Goal: Information Seeking & Learning: Find contact information

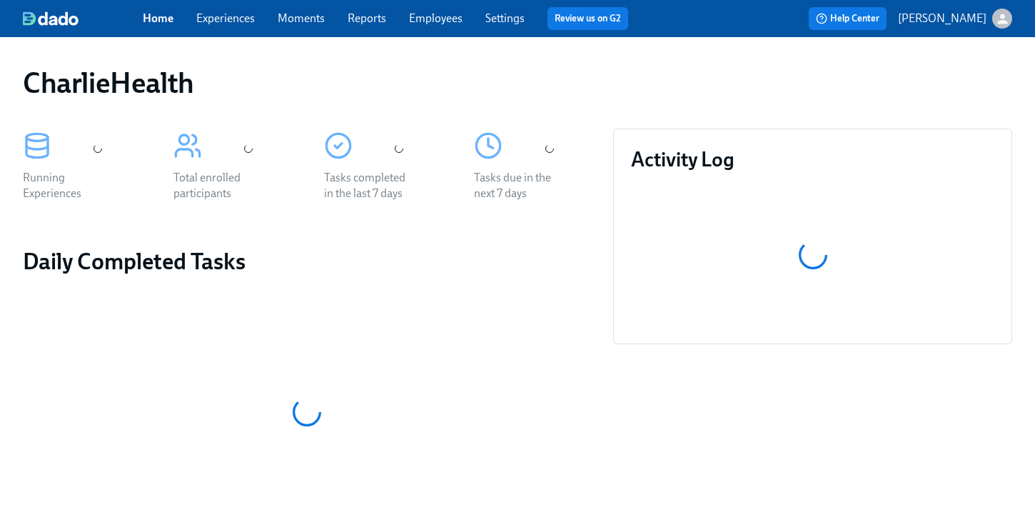
click at [494, 57] on div "CharlieHealth" at bounding box center [517, 82] width 1012 height 57
click at [536, 56] on div "CharlieHealth" at bounding box center [517, 82] width 1012 height 57
click at [463, 26] on div "Home Experiences Moments Reports Employees Settings Review us on G2" at bounding box center [391, 18] width 497 height 23
click at [435, 23] on link "Employees" at bounding box center [436, 18] width 54 height 14
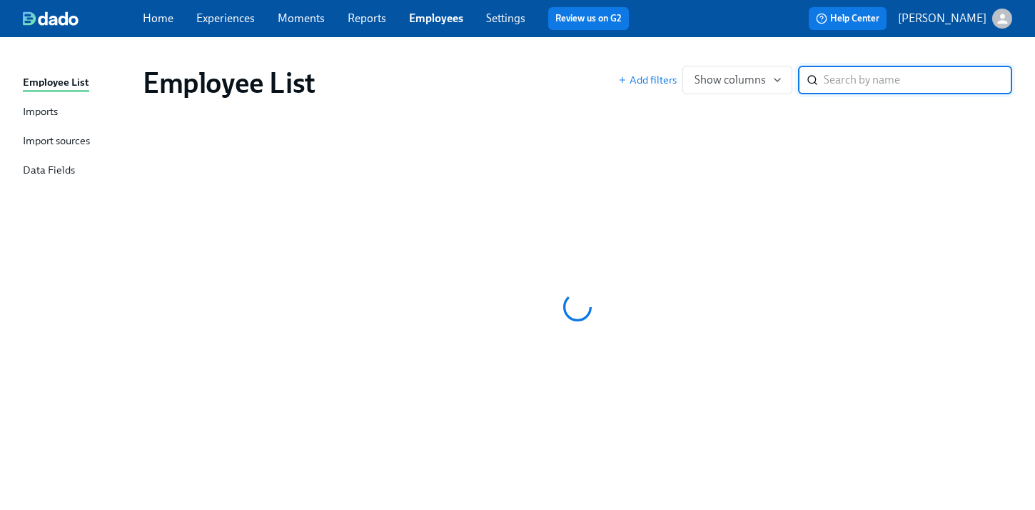
click at [547, 56] on div "Employee List Add filters Show columns ​" at bounding box center [577, 82] width 892 height 57
click at [582, 57] on div "Employee List Add filters Show columns ​" at bounding box center [577, 82] width 892 height 57
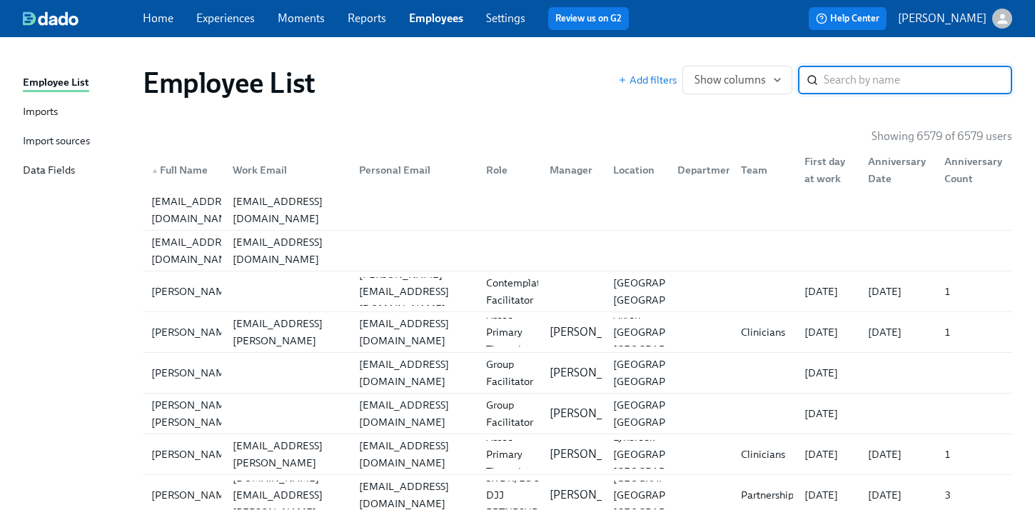
click at [912, 74] on input "search" at bounding box center [918, 80] width 188 height 29
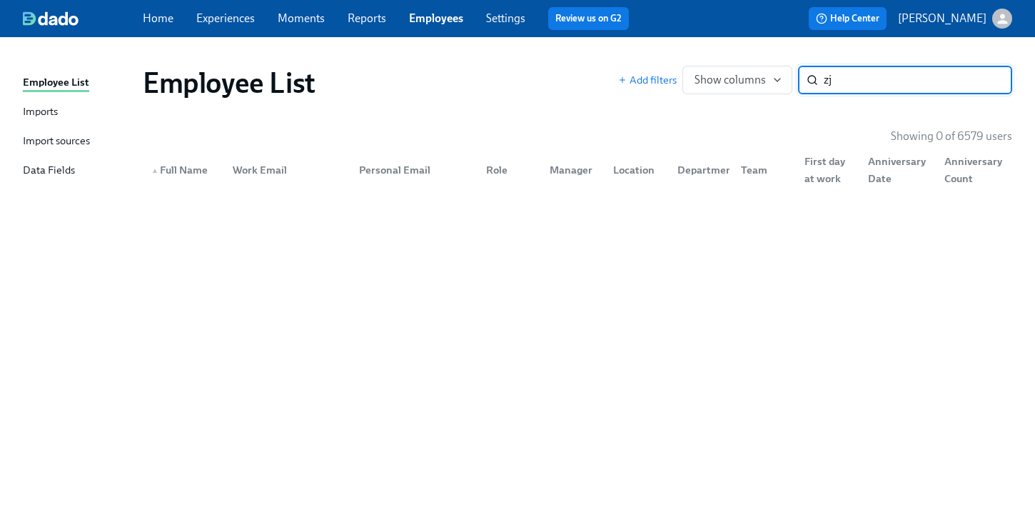
type input "z"
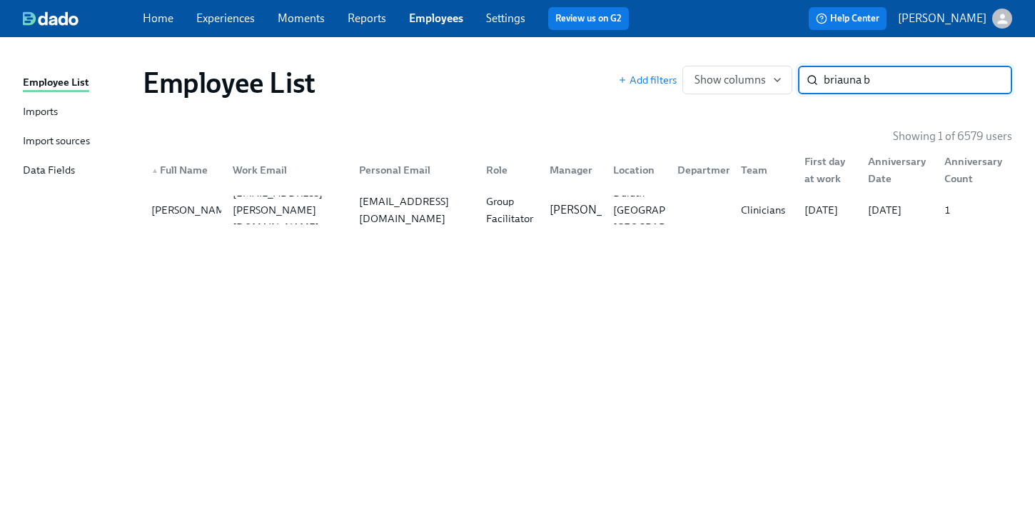
type input "briauna b"
click at [481, 231] on div "Employee List Add filters Show columns briauna b ​ Showing 1 of 6579 users ▲ Fu…" at bounding box center [517, 264] width 989 height 421
click at [471, 215] on div "briaunaterie@gmail.com" at bounding box center [413, 210] width 121 height 34
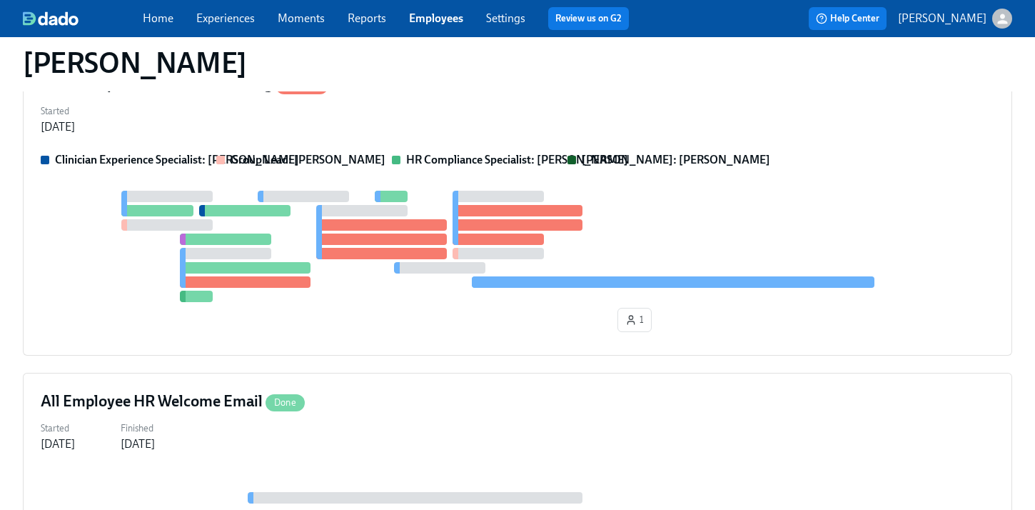
click at [525, 290] on div at bounding box center [518, 246] width 954 height 111
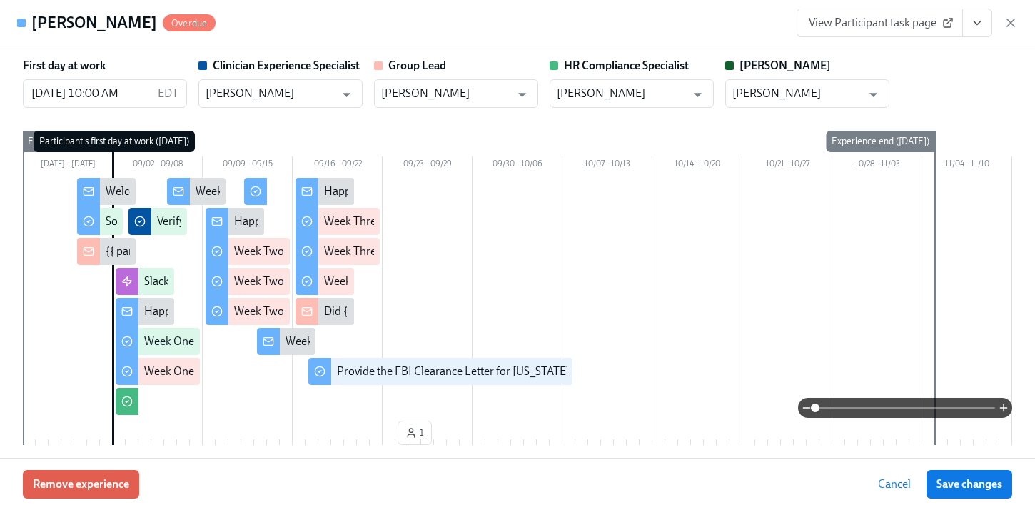
click at [961, 23] on link "View Participant task page" at bounding box center [880, 23] width 166 height 29
click at [982, 16] on icon "View task page" at bounding box center [977, 23] width 14 height 14
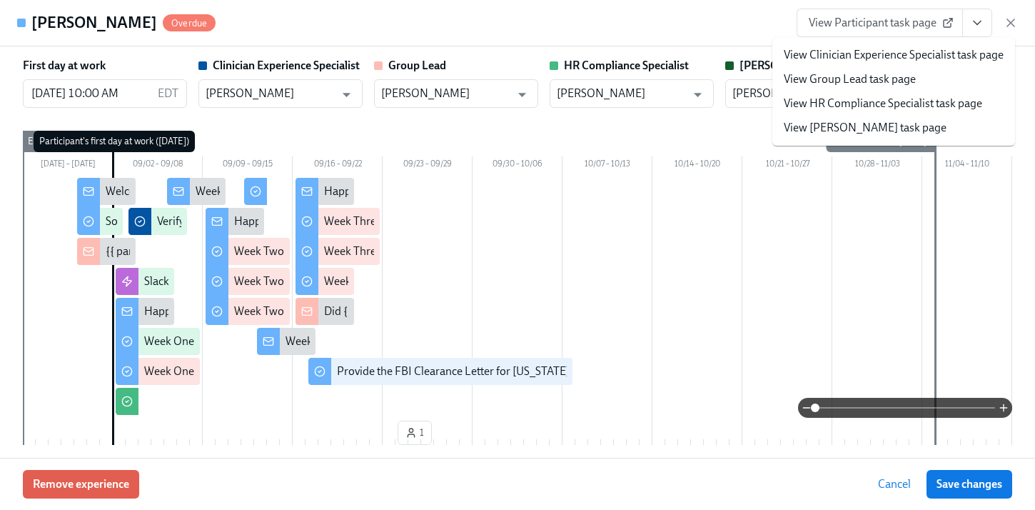
click at [865, 108] on link "View HR Compliance Specialist task page" at bounding box center [883, 104] width 198 height 16
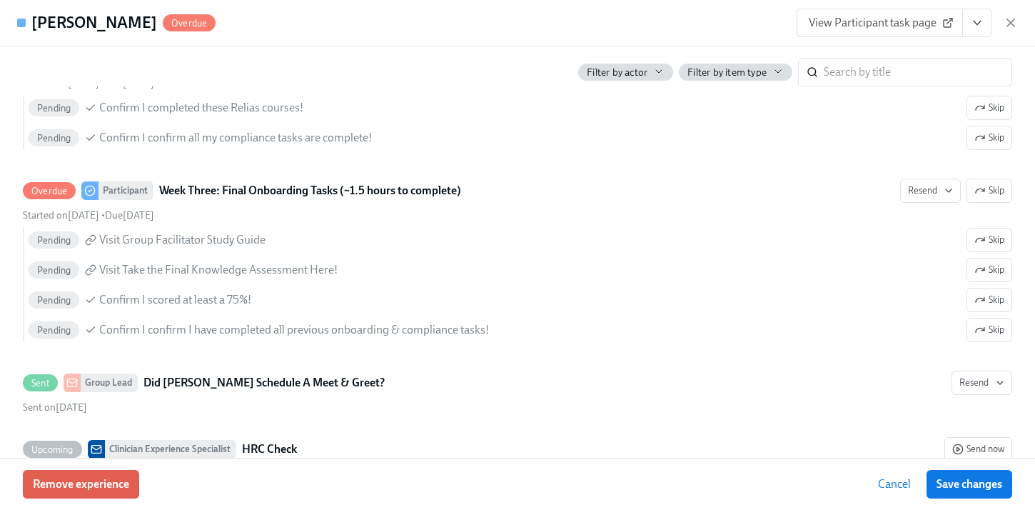
scroll to position [2728, 0]
click at [1004, 29] on icon "button" at bounding box center [1011, 23] width 14 height 14
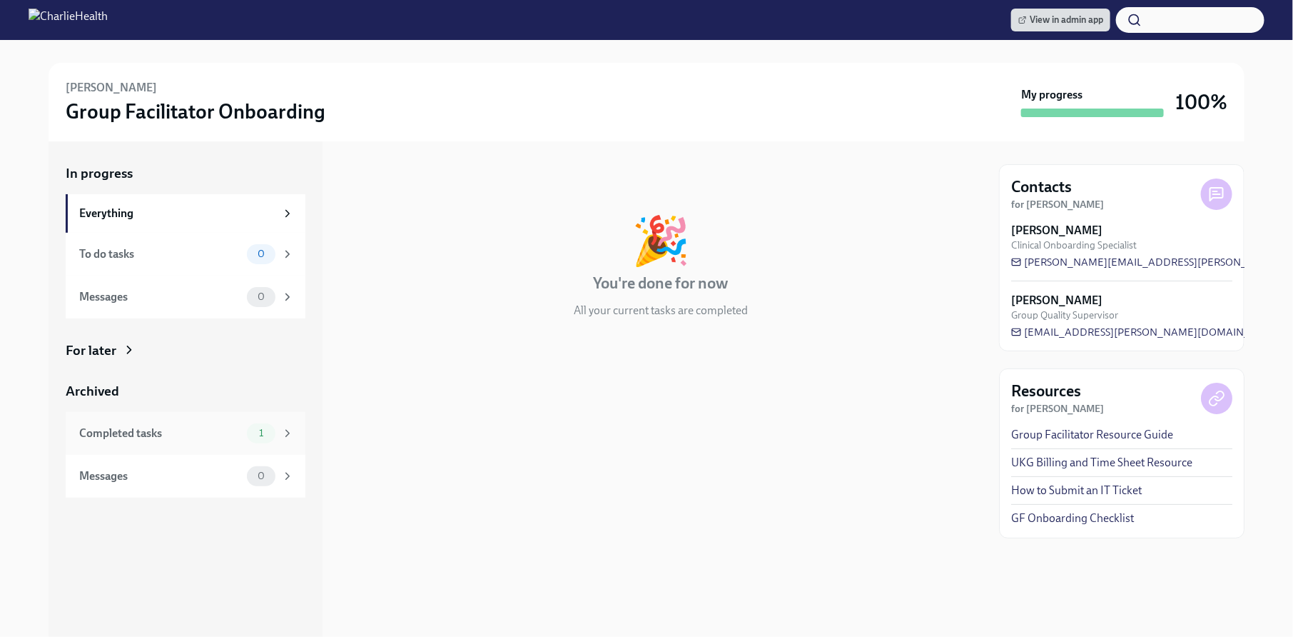
click at [125, 438] on div "Completed tasks" at bounding box center [160, 433] width 162 height 16
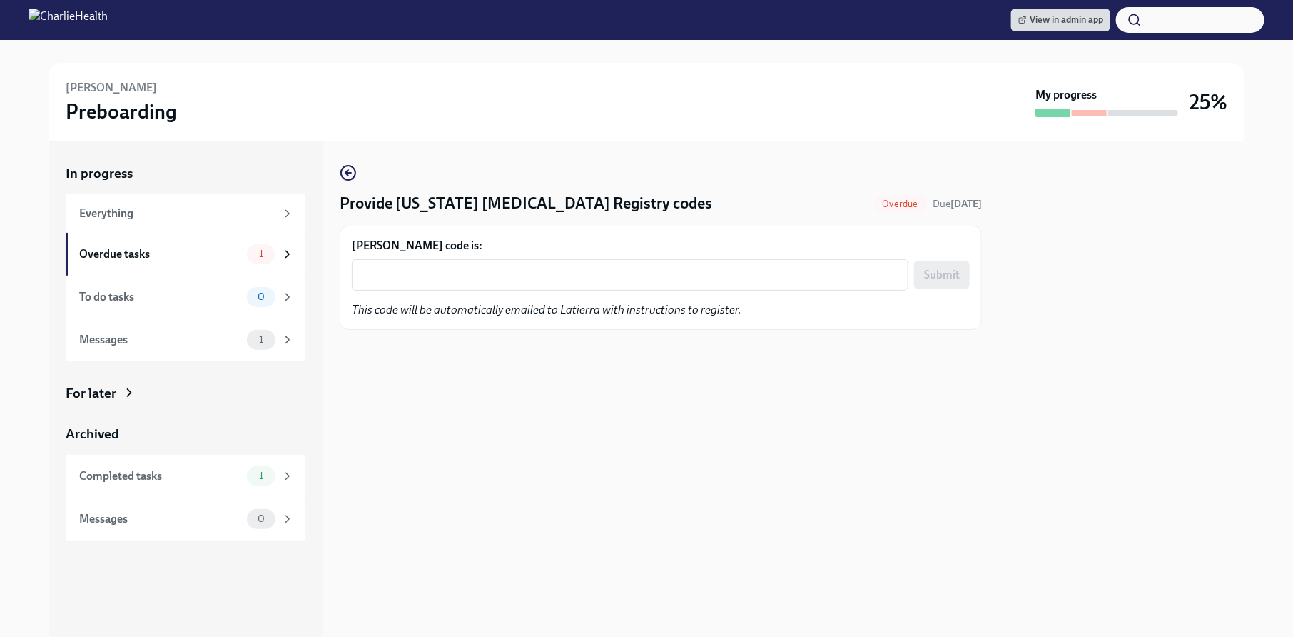
click at [450, 291] on div "Latierra Harris's code is: x ​ Submit This code will be automatically emailed t…" at bounding box center [661, 278] width 618 height 80
click at [453, 286] on div "x ​" at bounding box center [630, 274] width 557 height 31
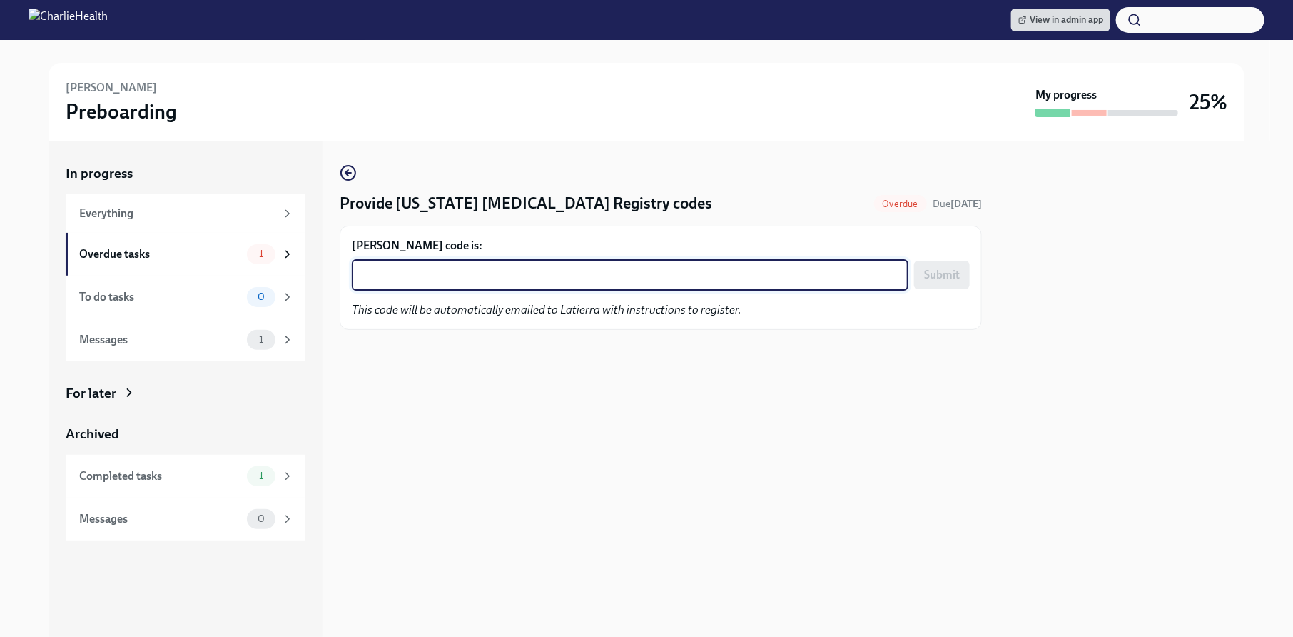
paste textarea "WEM3X69X3N7U"
type textarea "WEM3X69X3N7U"
click at [942, 272] on span "Submit" at bounding box center [942, 275] width 36 height 14
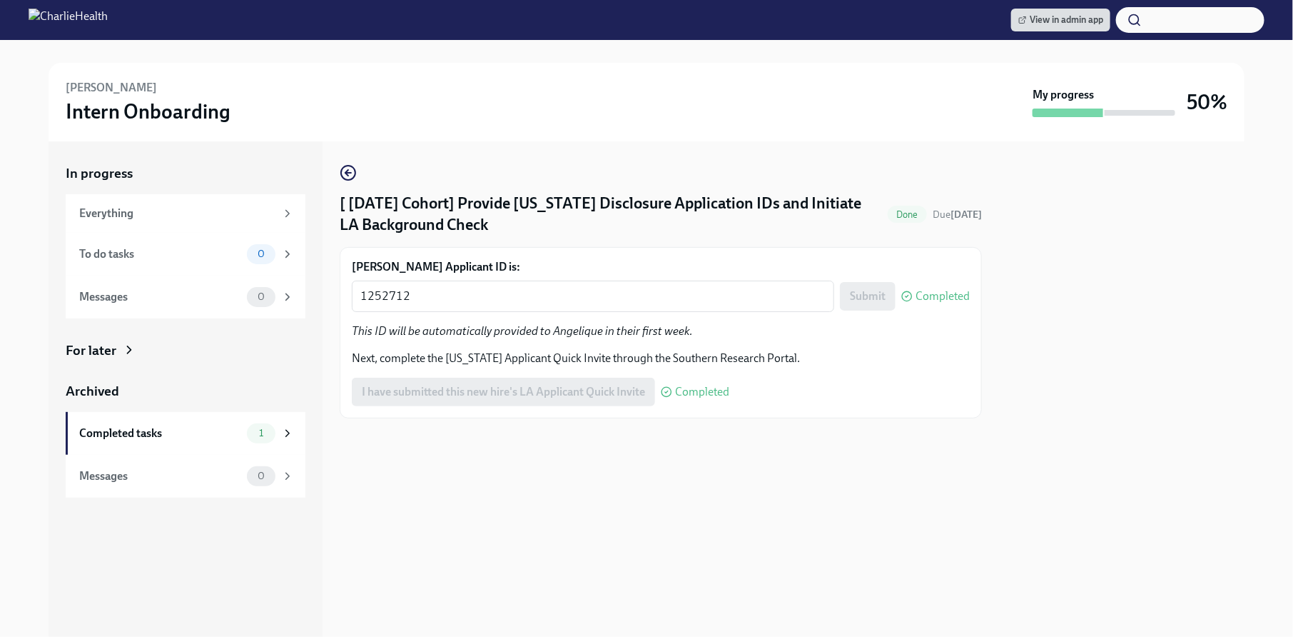
click at [1063, 267] on div at bounding box center [1122, 388] width 246 height 495
click at [665, 118] on div "[PERSON_NAME] Intern Onboarding" at bounding box center [546, 102] width 961 height 44
click at [665, 118] on div "Angelique Jackson Intern Onboarding" at bounding box center [546, 102] width 961 height 44
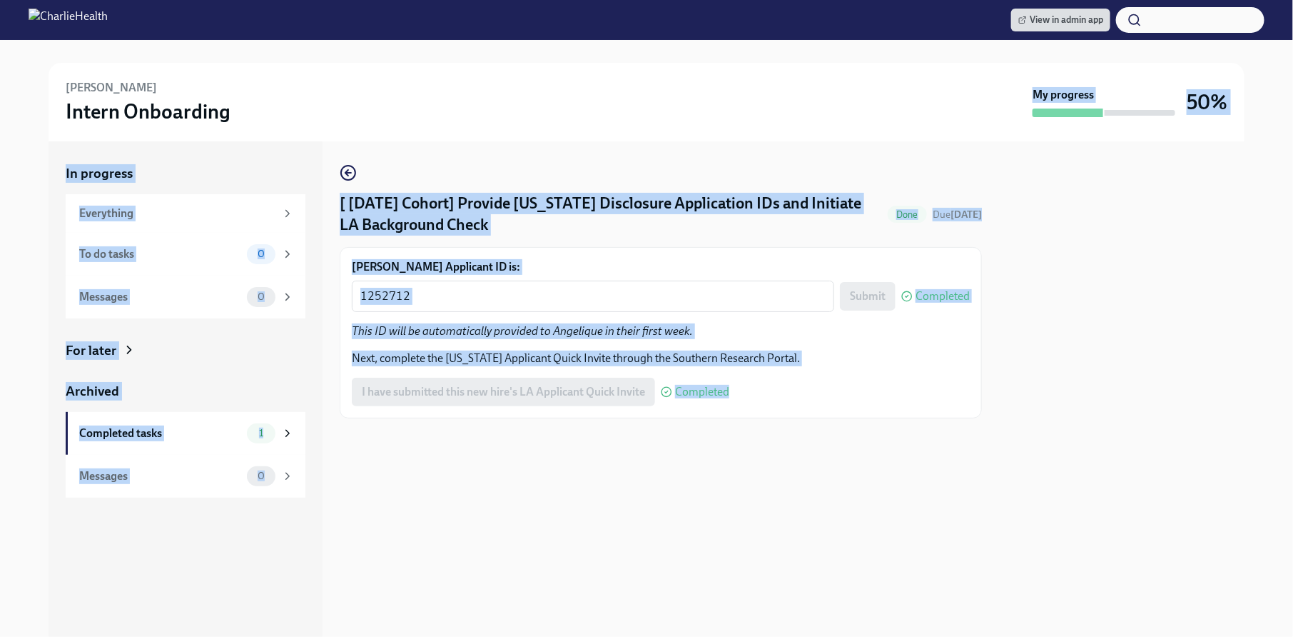
drag, startPoint x: 665, startPoint y: 118, endPoint x: 1151, endPoint y: 289, distance: 515.4
click at [1146, 287] on div "Angelique Jackson Intern Onboarding My progress 50% In progress Everything To d…" at bounding box center [646, 338] width 1293 height 597
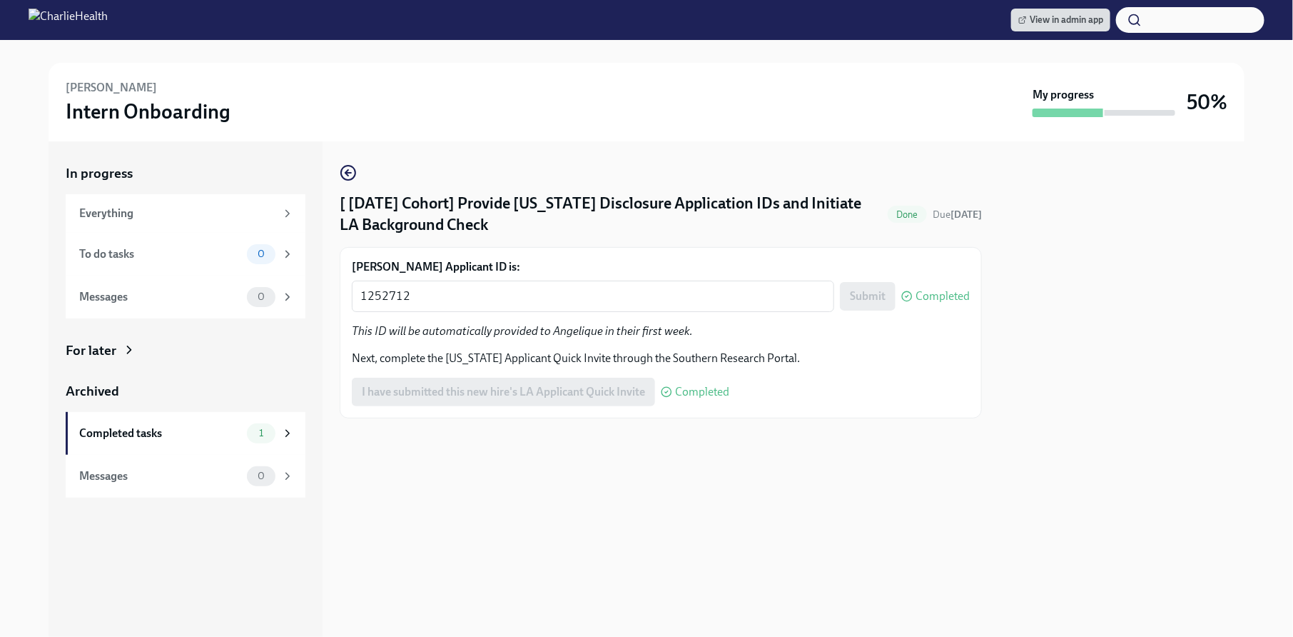
click at [1151, 289] on div at bounding box center [1122, 388] width 246 height 495
click at [1145, 229] on div at bounding box center [1122, 388] width 246 height 495
click at [1095, 338] on div at bounding box center [1122, 388] width 246 height 495
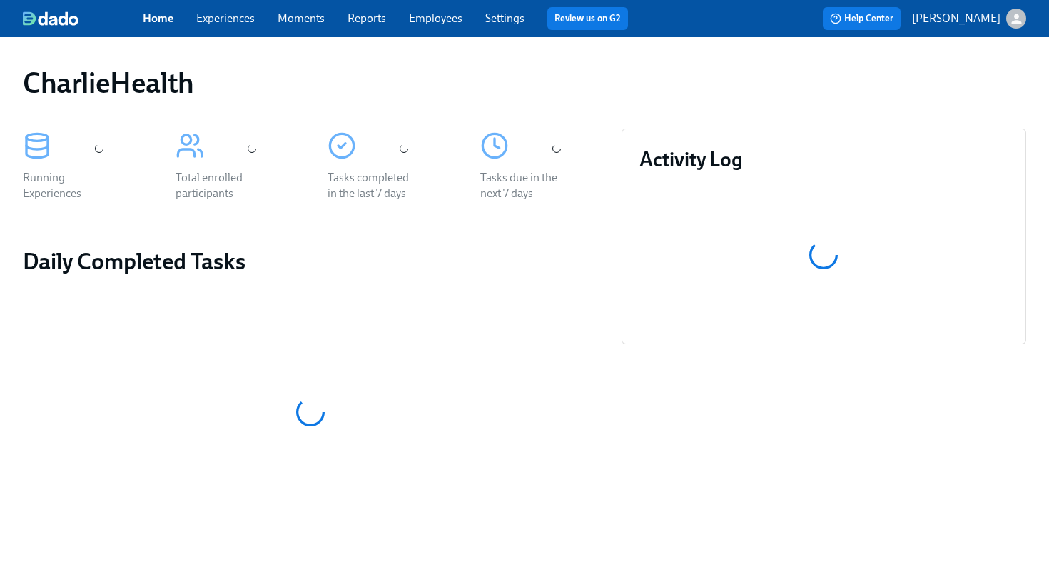
click at [447, 31] on div "Home Experiences Moments Reports Employees Settings Review us on G2 Help Center…" at bounding box center [524, 18] width 1049 height 37
click at [438, 24] on link "Employees" at bounding box center [436, 18] width 54 height 14
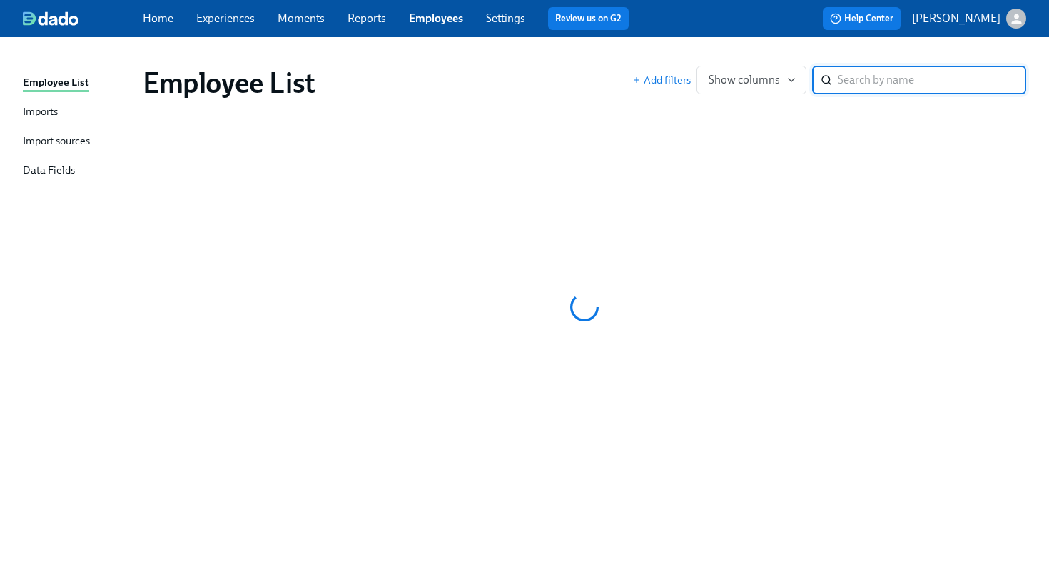
click at [438, 24] on link "Employees" at bounding box center [436, 18] width 54 height 14
click at [543, 58] on div "Employee List Add filters Show columns ​" at bounding box center [584, 82] width 906 height 57
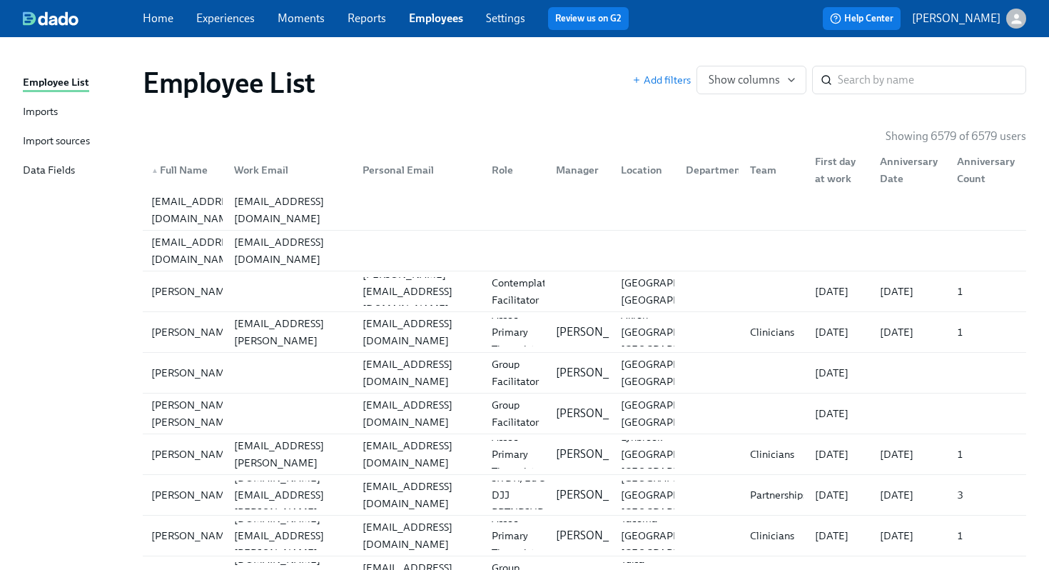
click at [543, 58] on div "Employee List Add filters Show columns ​" at bounding box center [584, 82] width 906 height 57
click at [866, 86] on input "search" at bounding box center [932, 80] width 188 height 29
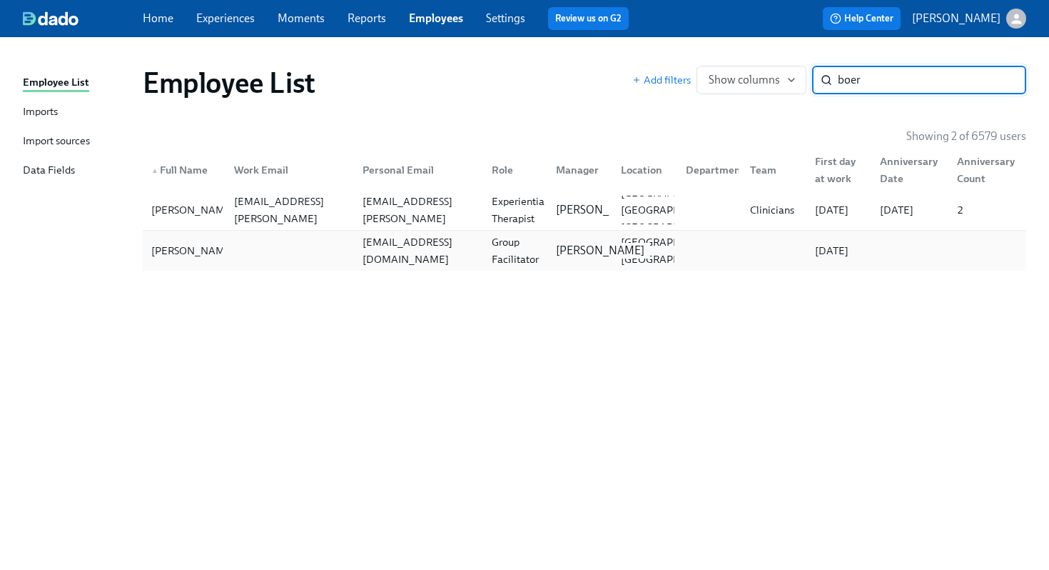
type input "boer"
click at [598, 250] on p "Aime Kunes" at bounding box center [600, 251] width 89 height 16
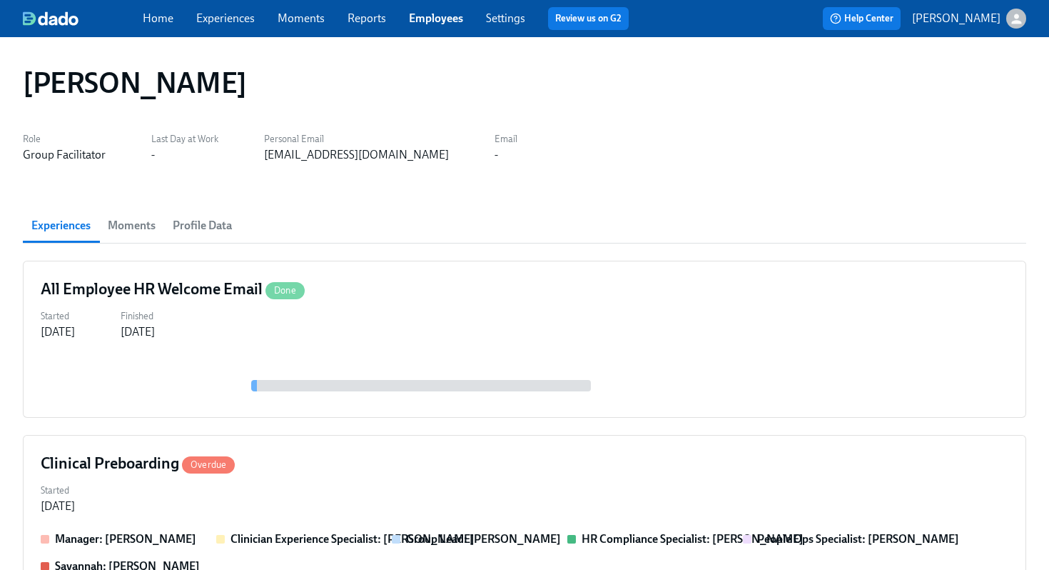
scroll to position [360, 0]
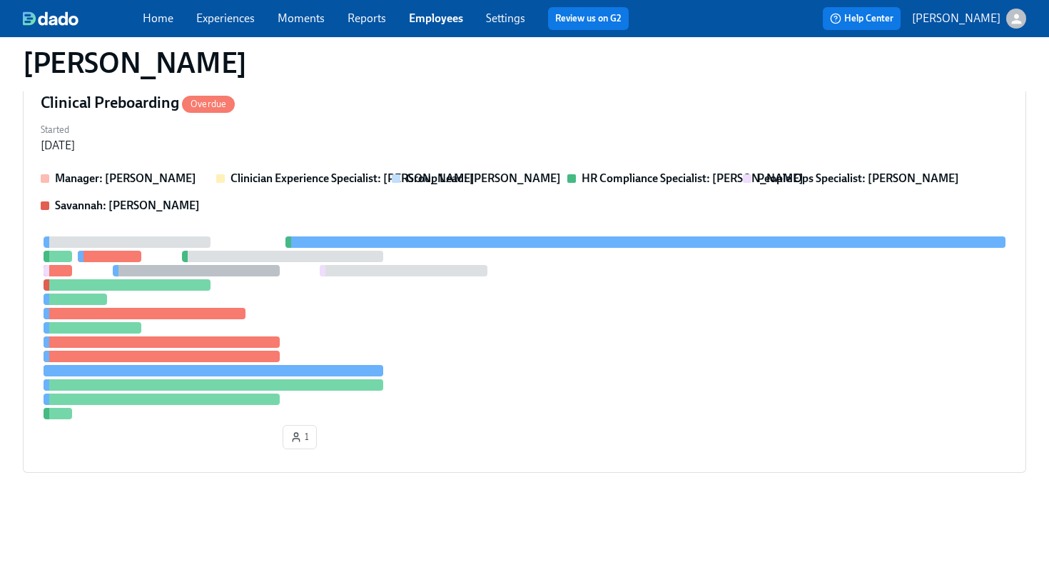
click at [598, 250] on div at bounding box center [525, 327] width 968 height 183
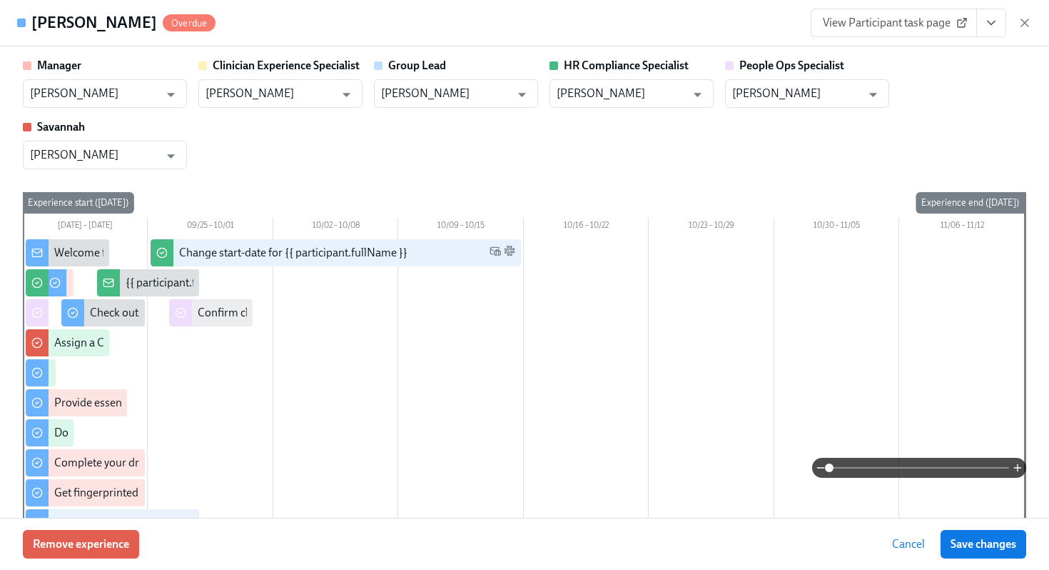
click at [1017, 138] on div "Manager Aime Kunes ​ Clinician Experience Specialist Lara Babalola ​ Group Lead…" at bounding box center [525, 113] width 1004 height 111
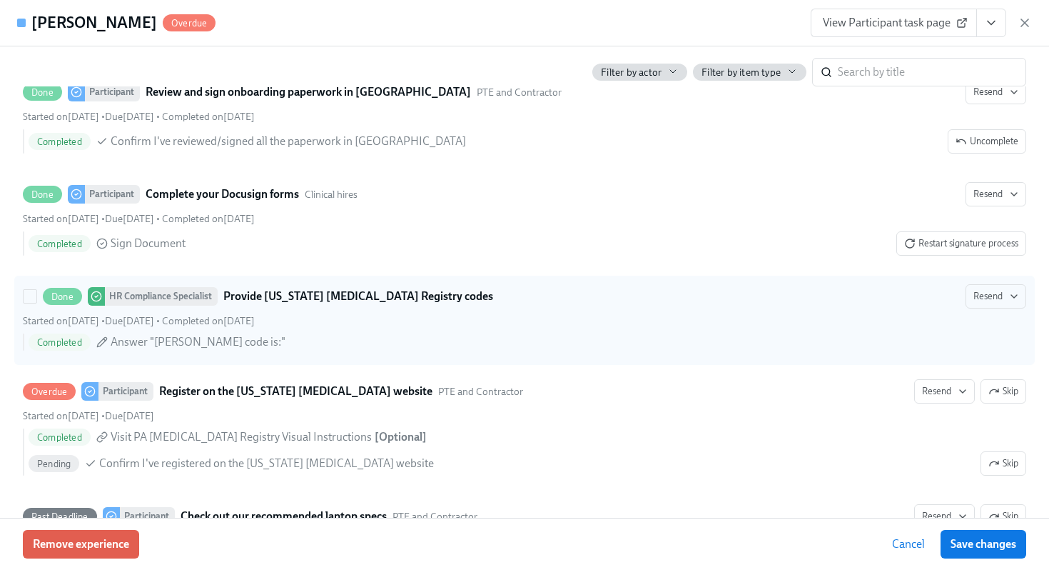
scroll to position [2521, 0]
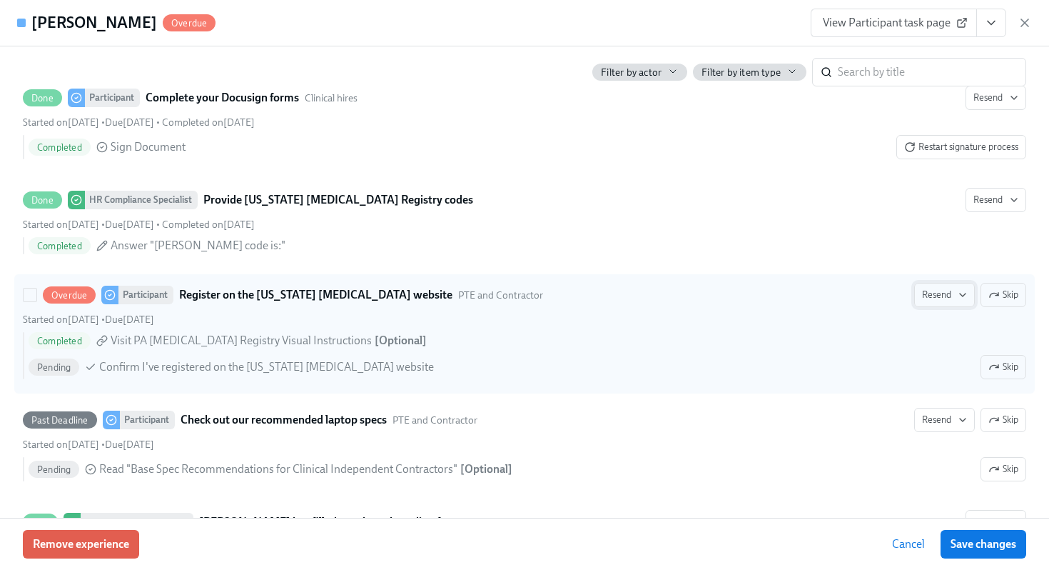
click at [946, 296] on span "Resend" at bounding box center [944, 295] width 45 height 14
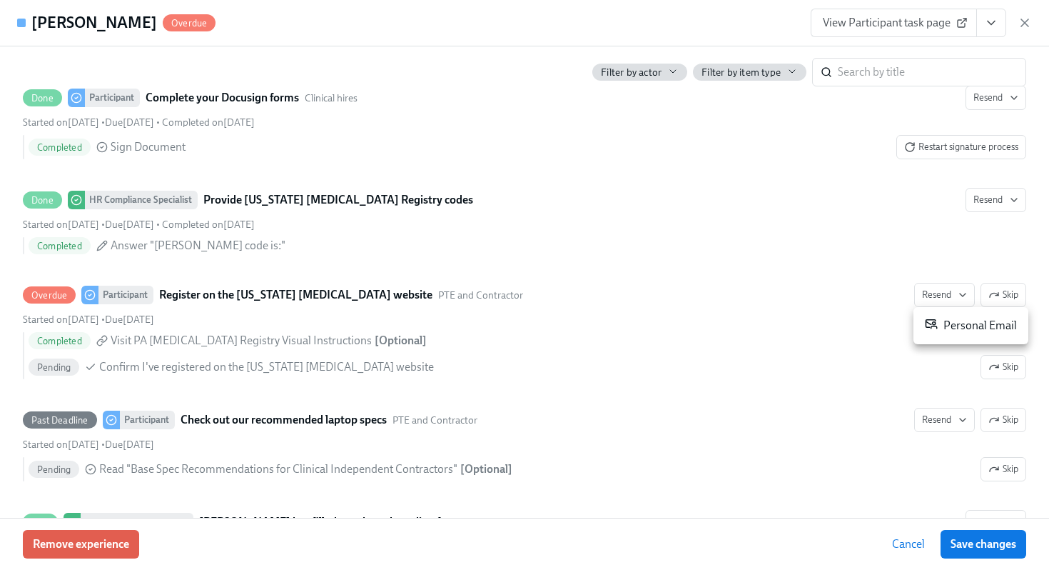
click at [953, 332] on div "Personal Email" at bounding box center [971, 325] width 92 height 17
click at [929, 19] on span "View Participant task page" at bounding box center [894, 23] width 142 height 14
click at [1027, 13] on div "View Participant task page" at bounding box center [921, 23] width 221 height 29
click at [1028, 16] on icon "button" at bounding box center [1025, 23] width 14 height 14
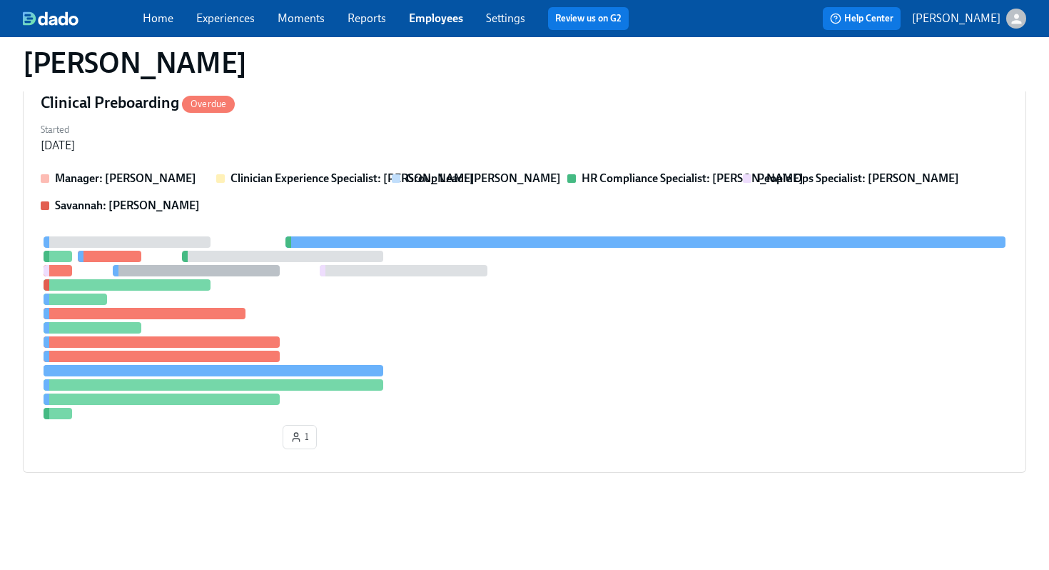
scroll to position [0, 0]
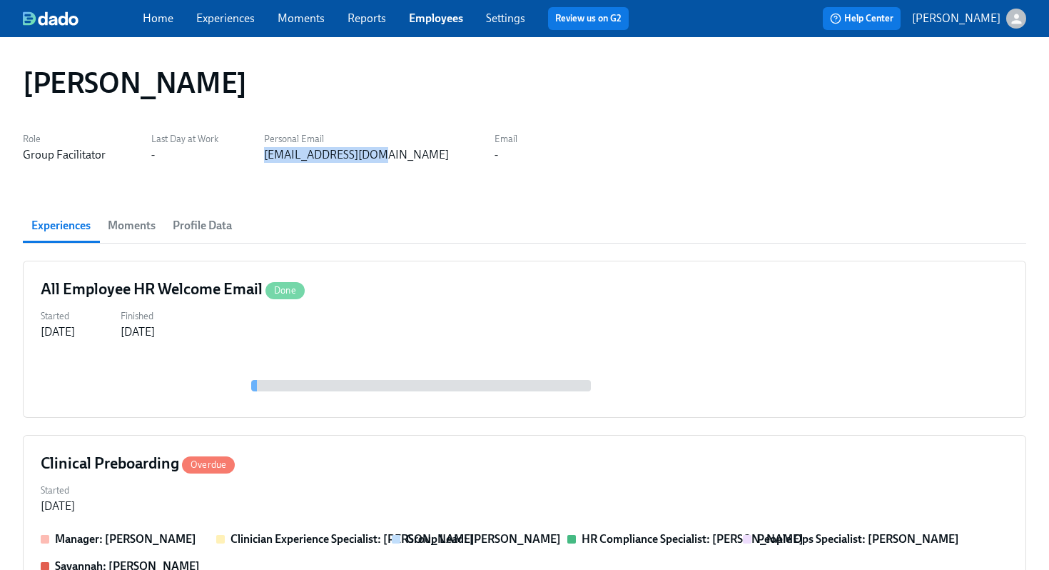
drag, startPoint x: 393, startPoint y: 155, endPoint x: 258, endPoint y: 159, distance: 135.0
click at [258, 159] on div "Role Group Facilitator Last Day at Work - Personal Email mboerste1@gmail.com Em…" at bounding box center [525, 145] width 1004 height 34
copy div "mboerste1@gmail.com"
click at [443, 21] on link "Employees" at bounding box center [436, 18] width 54 height 14
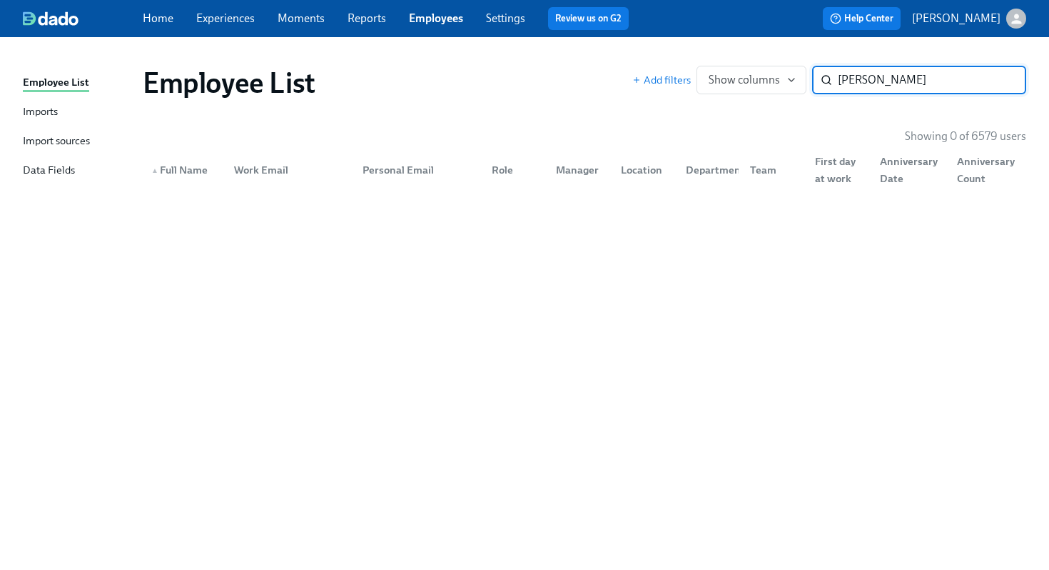
type input "nadia jenkins"
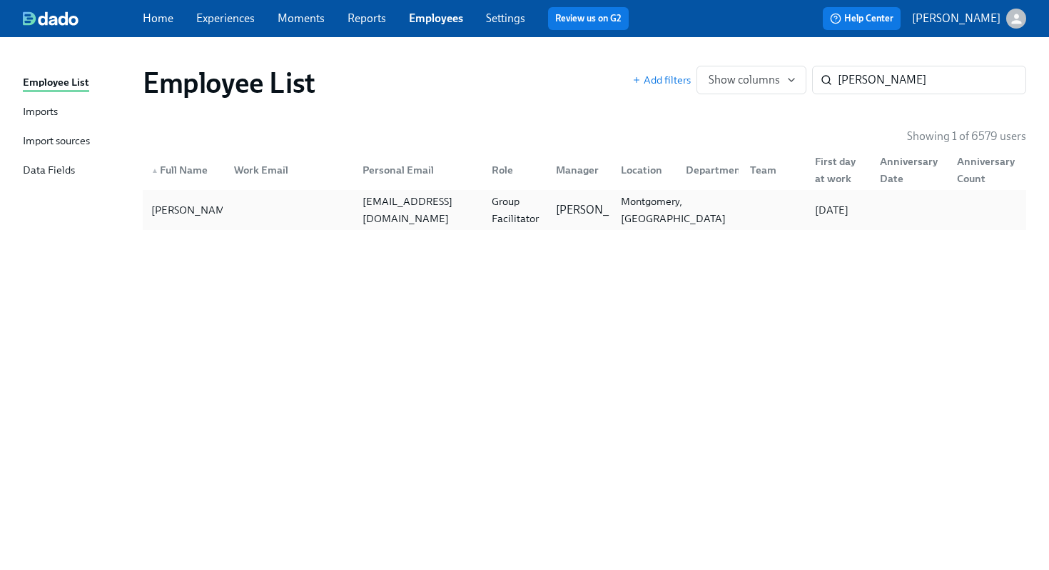
click at [657, 223] on div "Montgomery, AL" at bounding box center [673, 210] width 116 height 34
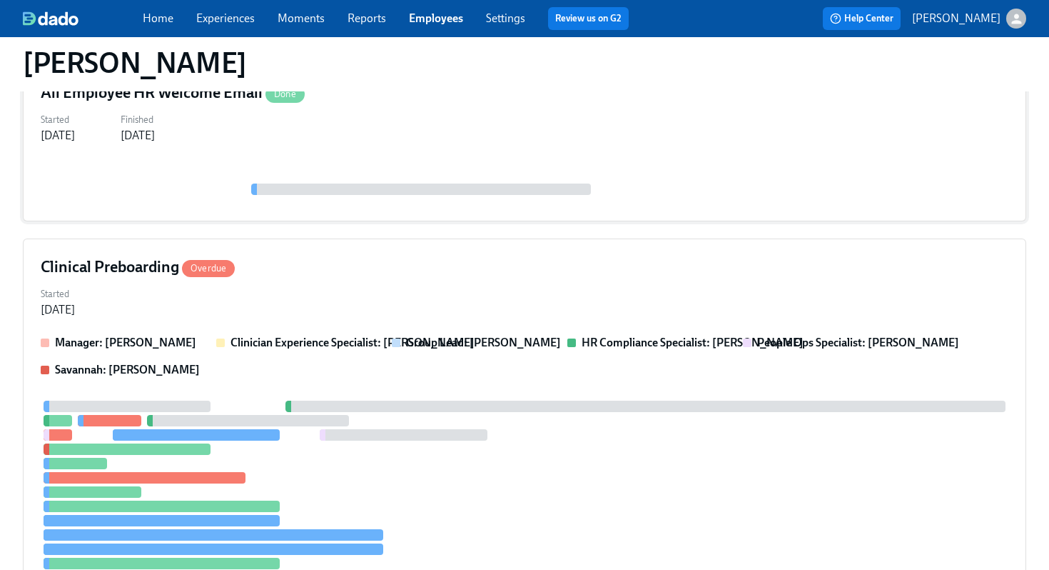
scroll to position [360, 0]
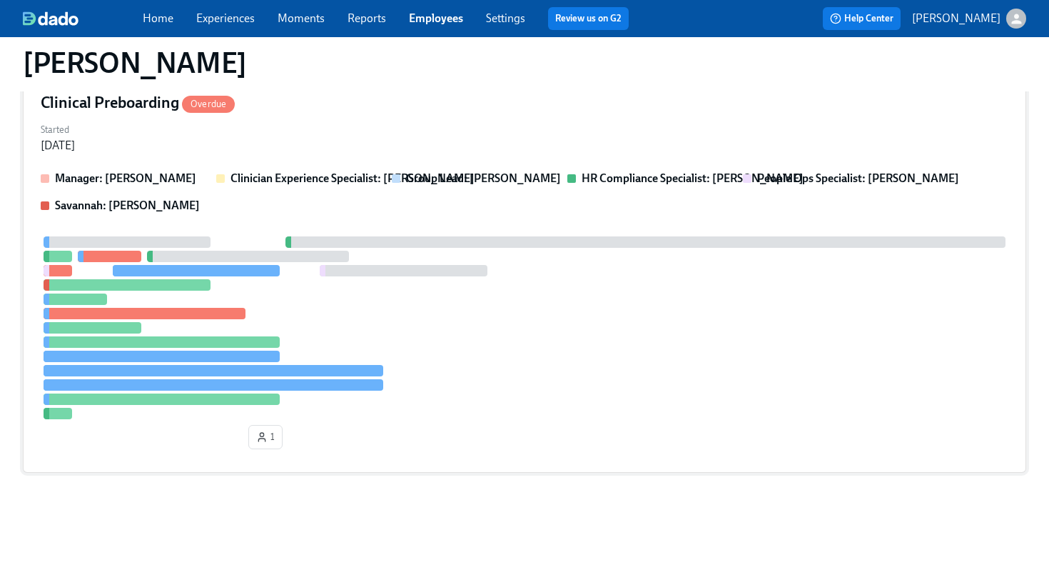
click at [498, 357] on div at bounding box center [525, 327] width 968 height 183
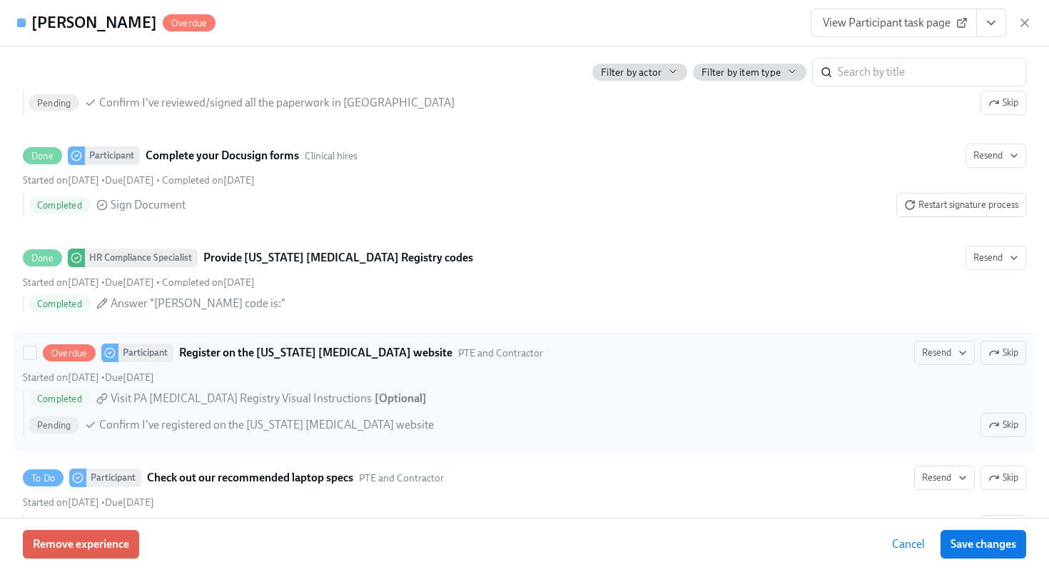
scroll to position [2403, 0]
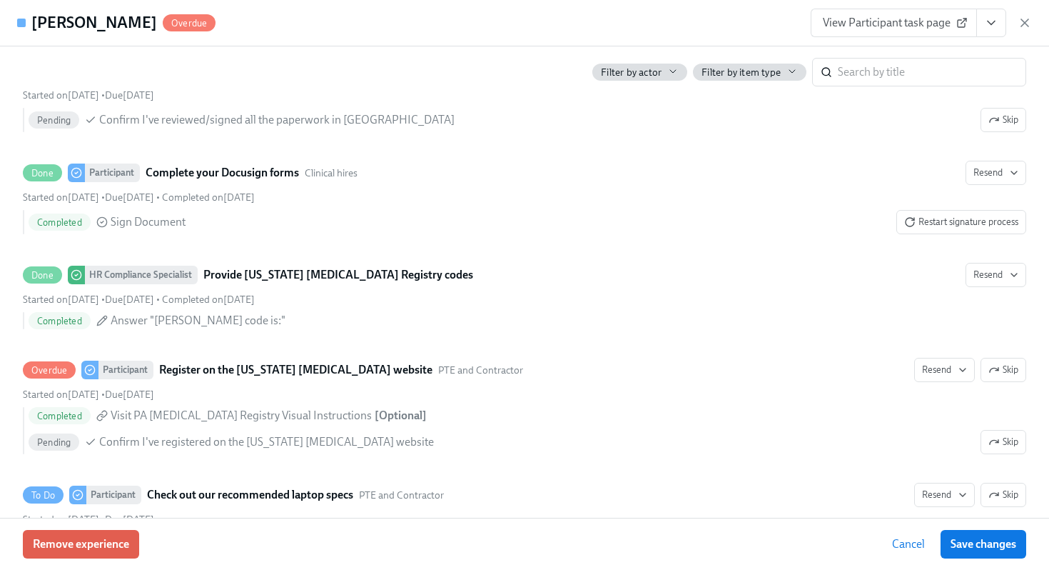
click at [999, 26] on button "View task page" at bounding box center [991, 23] width 30 height 29
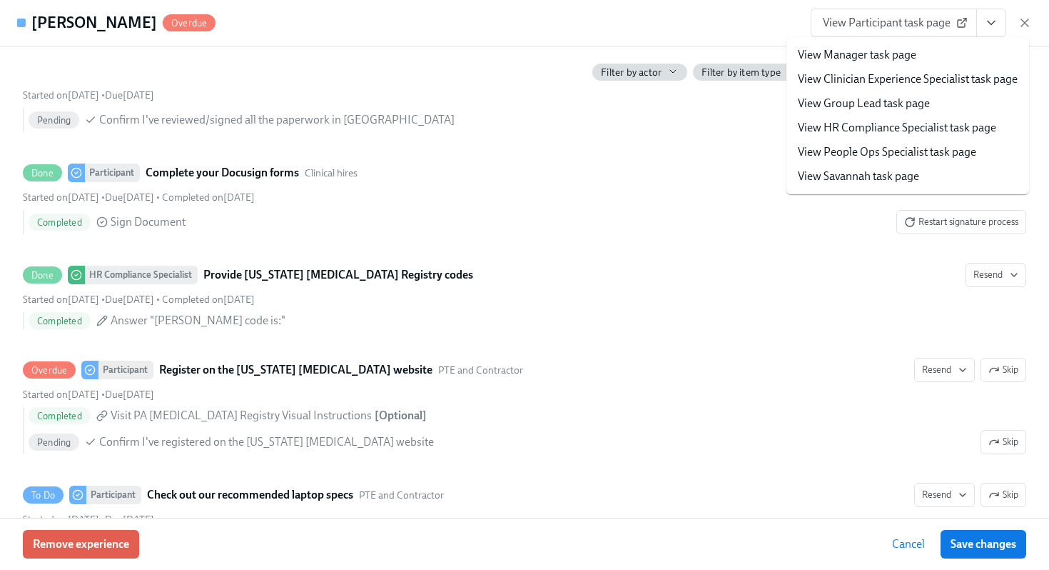
click at [869, 124] on link "View HR Compliance Specialist task page" at bounding box center [897, 128] width 198 height 16
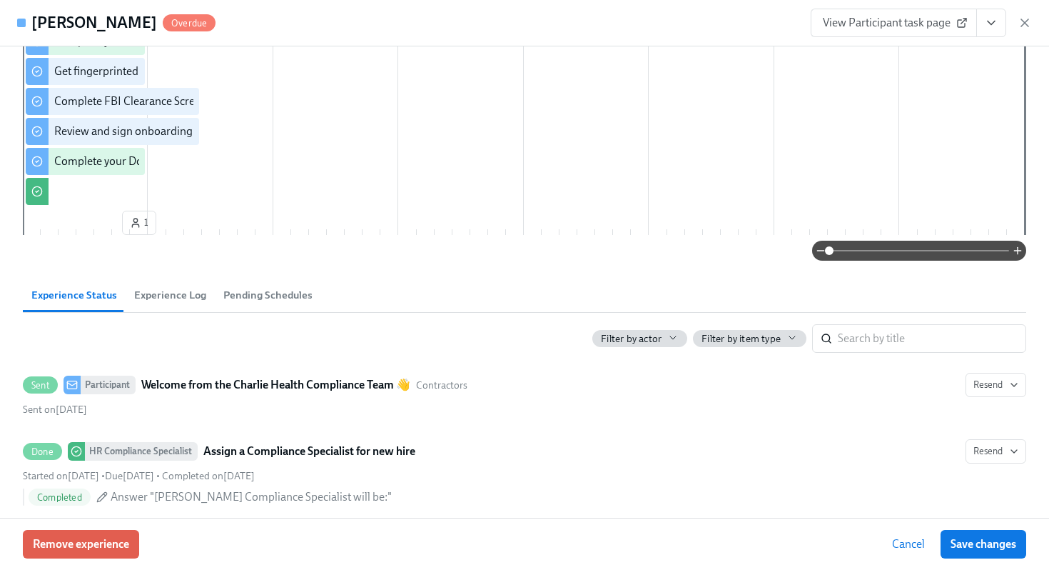
scroll to position [0, 0]
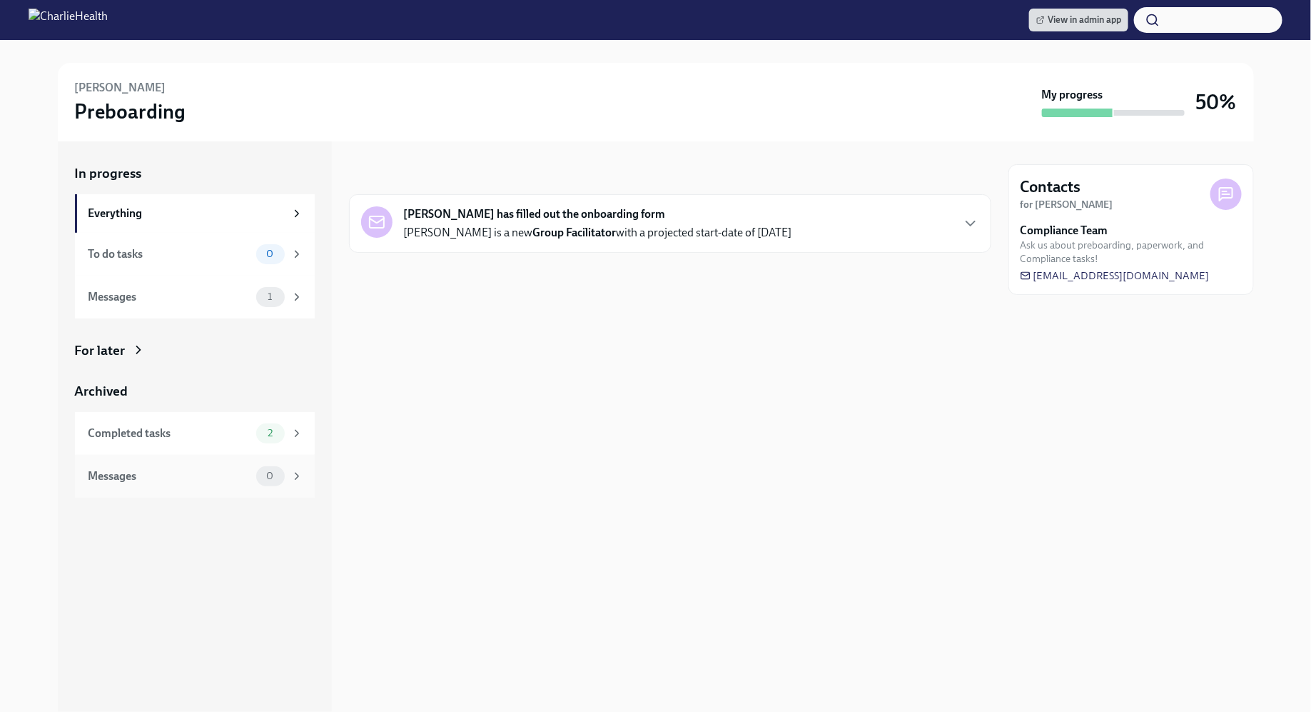
click at [166, 460] on div "Messages 0" at bounding box center [195, 476] width 240 height 43
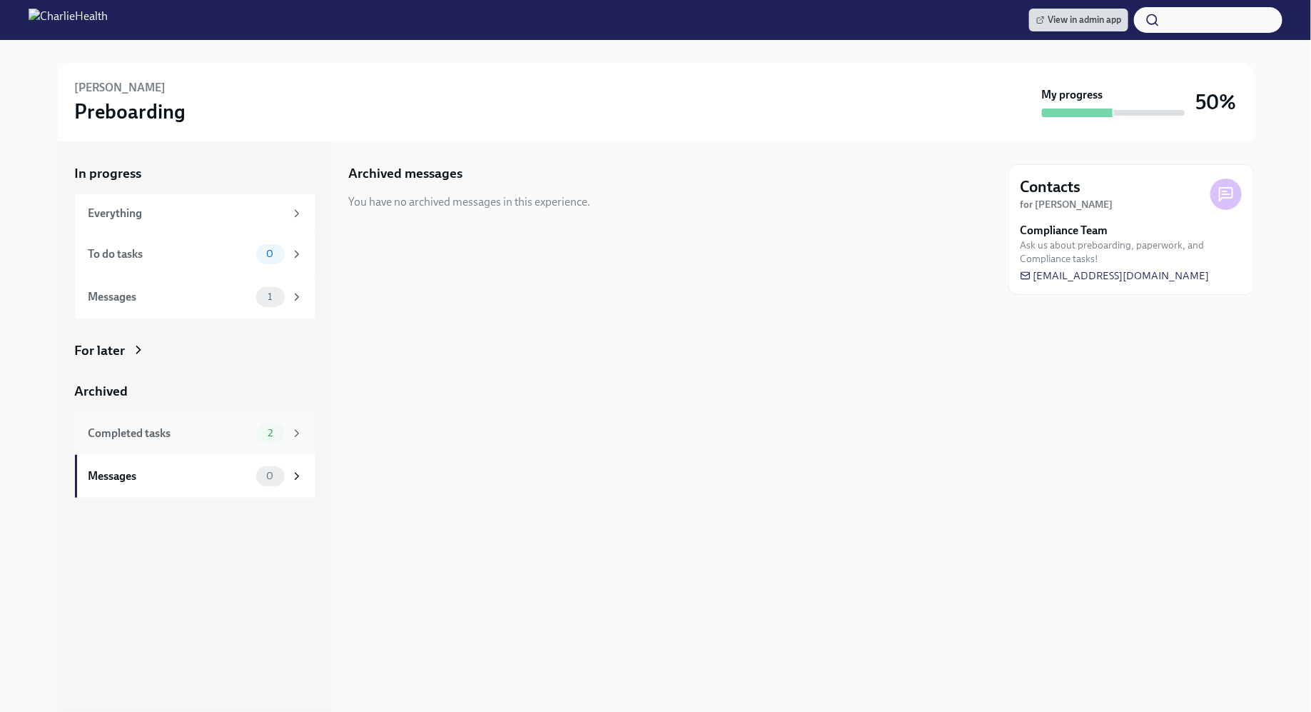
click at [161, 446] on div "Completed tasks 2" at bounding box center [195, 433] width 240 height 43
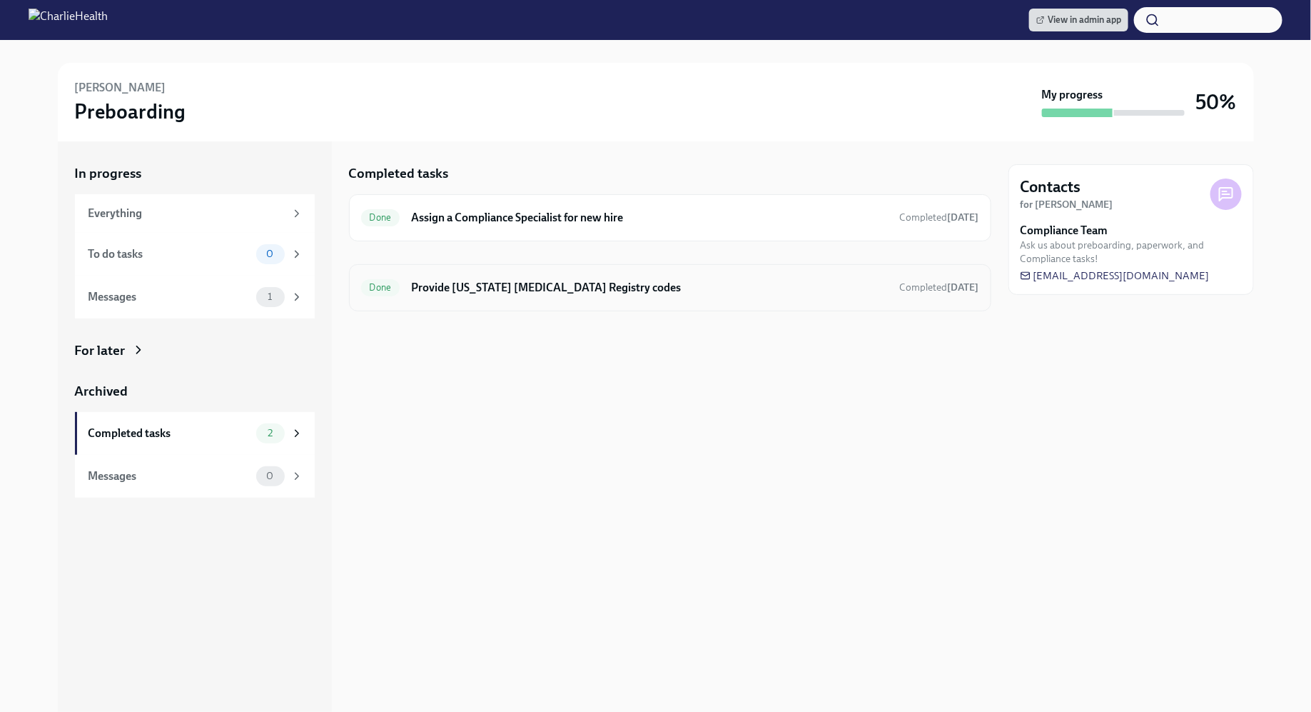
click at [540, 281] on h6 "Provide [US_STATE] [MEDICAL_DATA] Registry codes" at bounding box center [649, 288] width 477 height 16
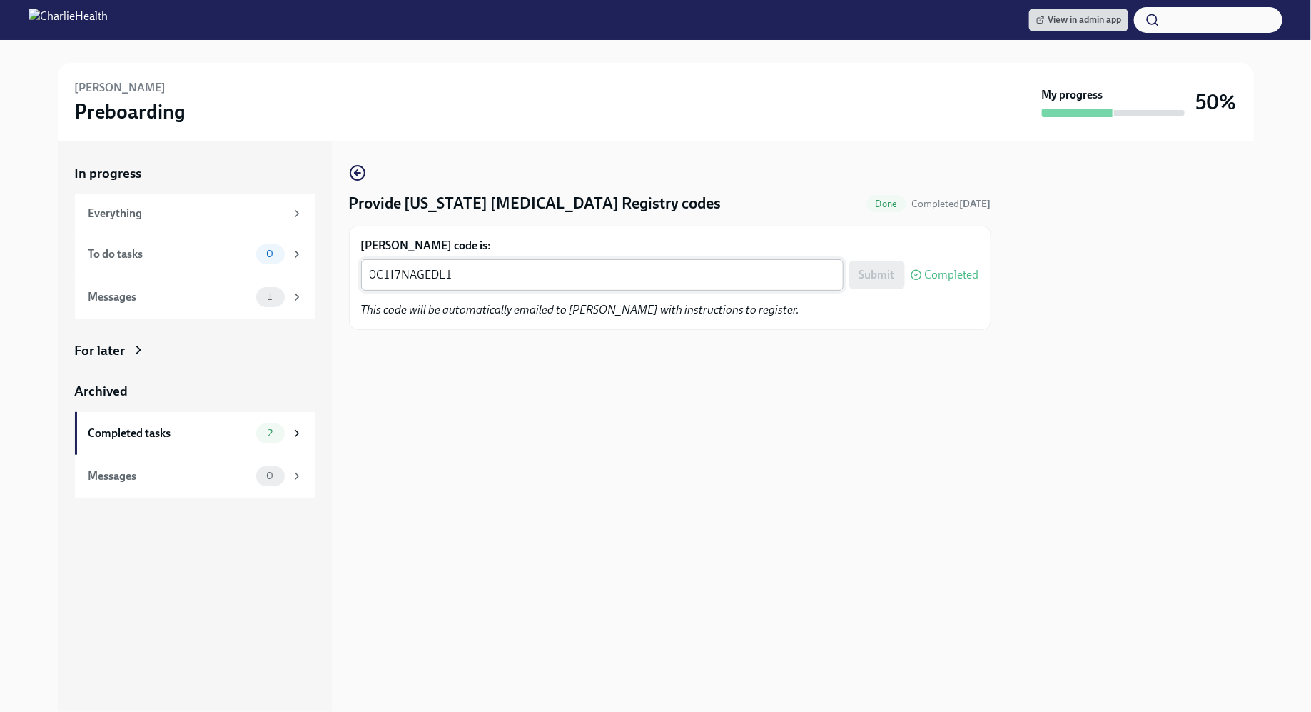
click at [482, 276] on textarea "0C1I7NAGEDL1" at bounding box center [602, 274] width 465 height 17
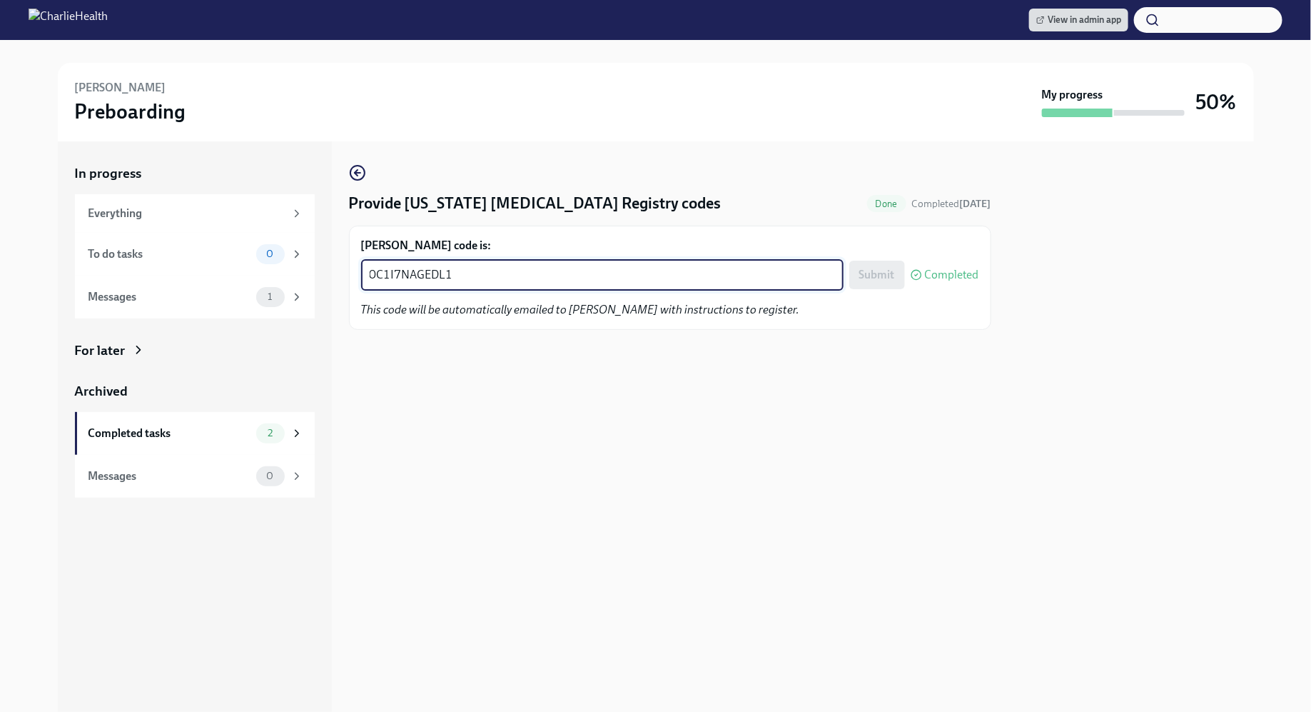
click at [482, 276] on textarea "0C1I7NAGEDL1" at bounding box center [602, 274] width 465 height 17
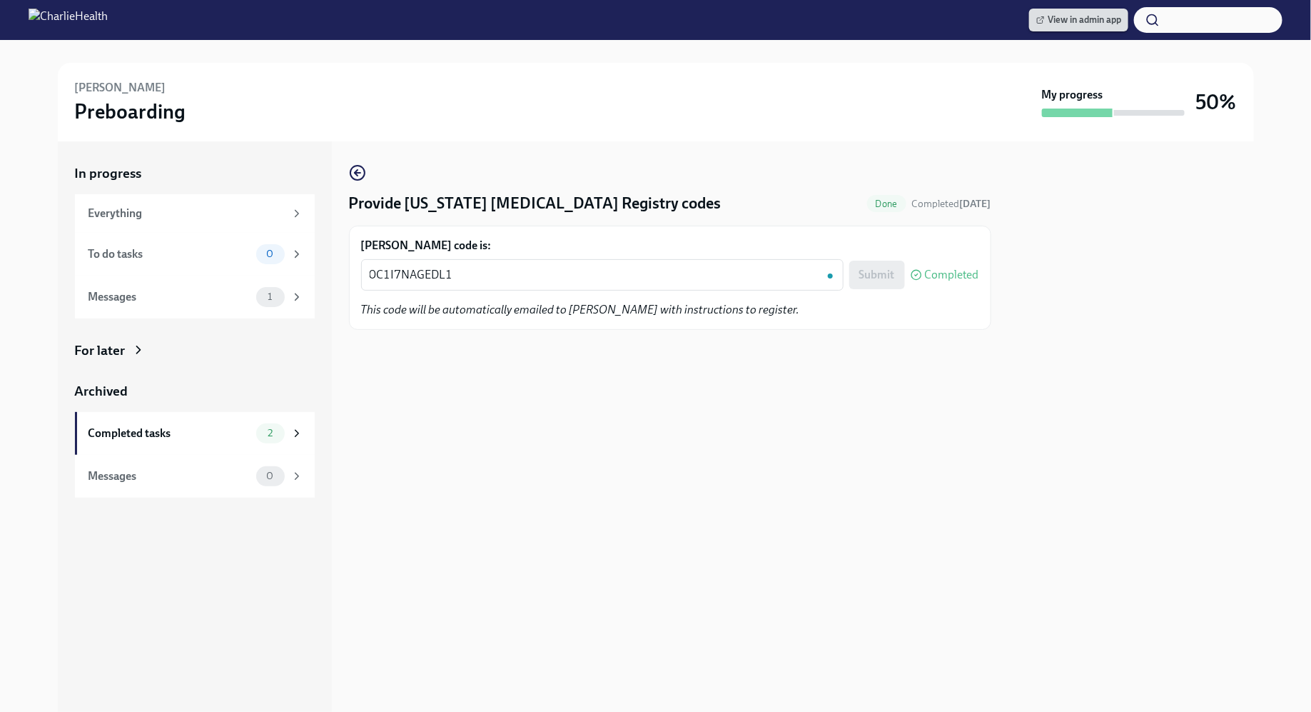
click at [1066, 28] on link "View in admin app" at bounding box center [1078, 20] width 99 height 23
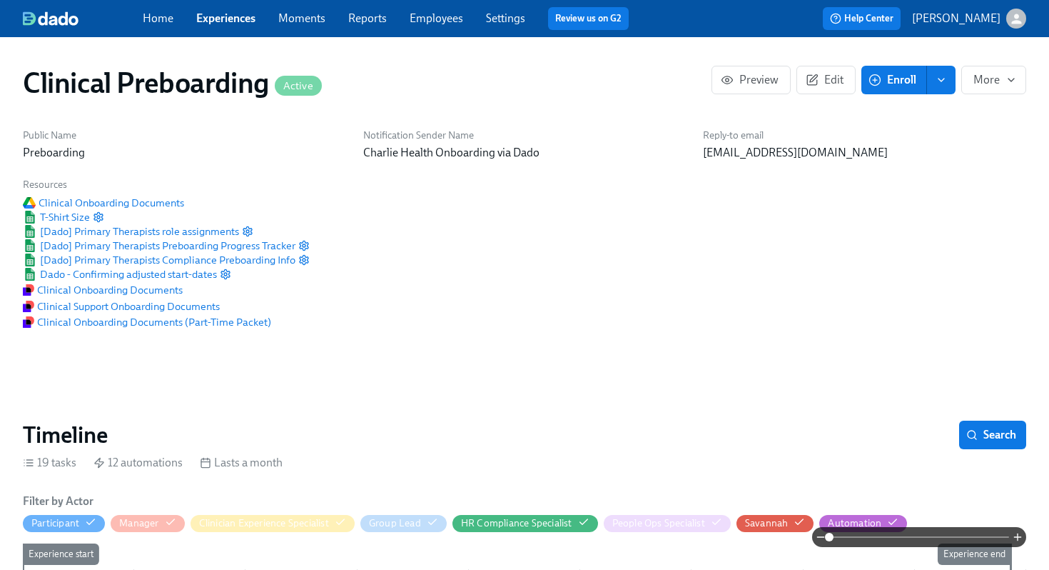
click at [420, 23] on link "Employees" at bounding box center [437, 18] width 54 height 14
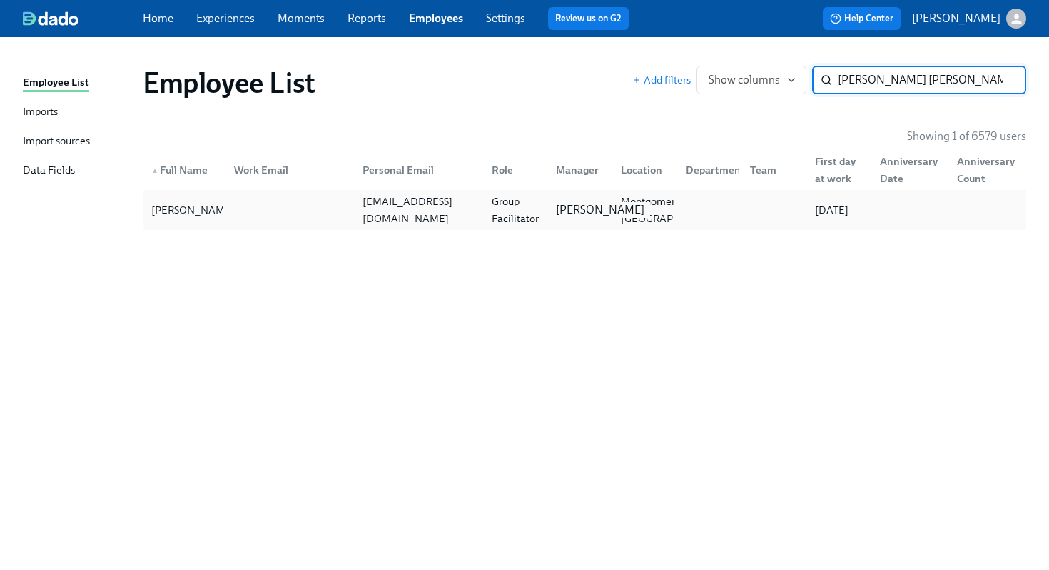
type input "nadia jen"
click at [585, 202] on p "Sarah Dunn" at bounding box center [600, 210] width 89 height 16
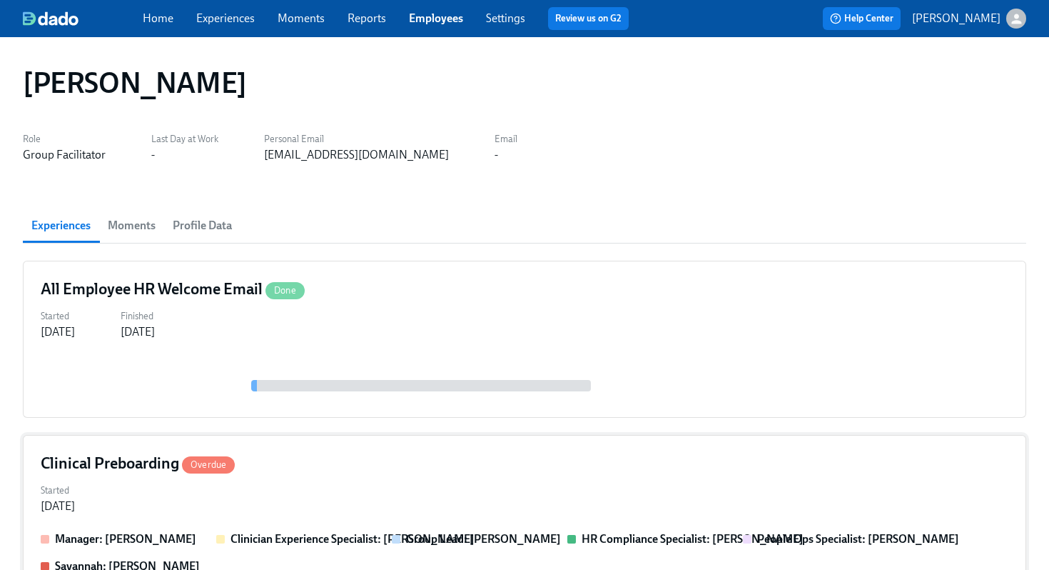
click at [449, 468] on div "Clinical Preboarding Overdue" at bounding box center [525, 463] width 968 height 21
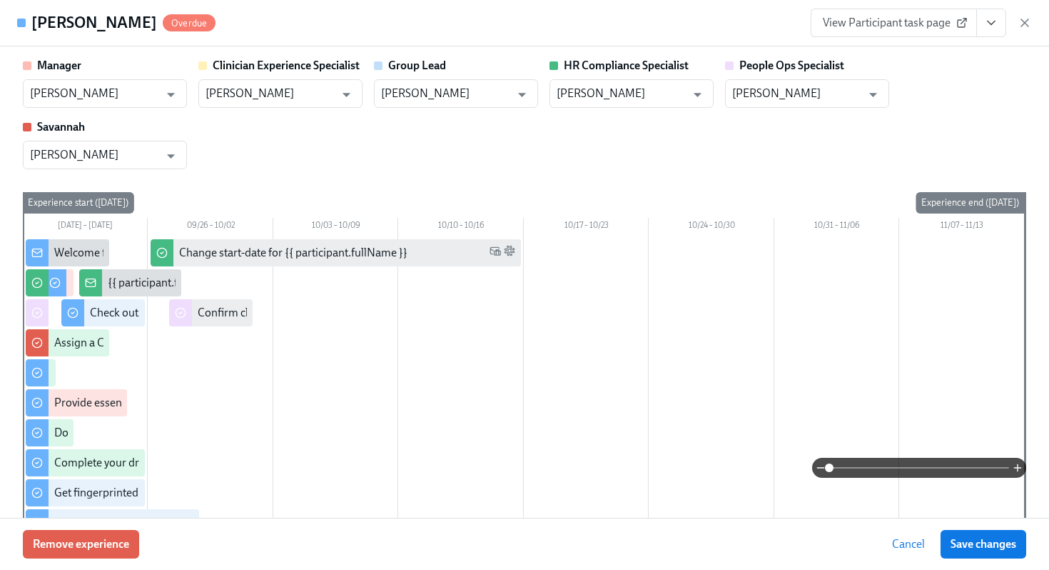
click at [949, 103] on div "Manager Sarah Dunn ​ Clinician Experience Specialist Maggie Greenawalt ​ Group …" at bounding box center [525, 113] width 1004 height 111
click at [1036, 10] on div "Nadia Jenkins Overdue View Participant task page" at bounding box center [524, 23] width 1049 height 46
click at [1026, 20] on icon "button" at bounding box center [1025, 23] width 14 height 14
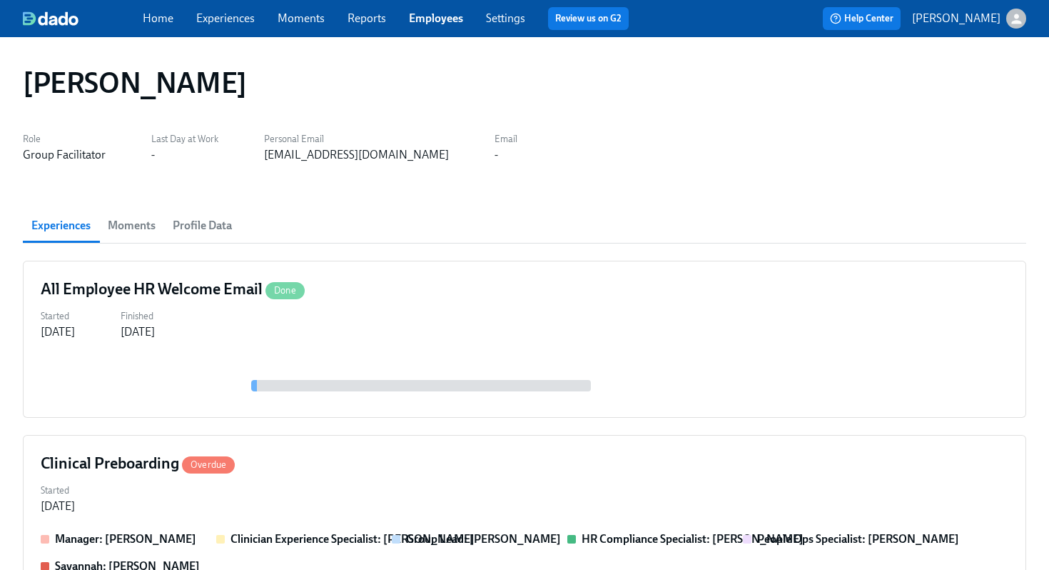
click at [335, 148] on div "taylorjenkins309@gmail.com" at bounding box center [356, 155] width 185 height 16
click at [384, 153] on div "taylorjenkins309@gmail.com" at bounding box center [356, 155] width 185 height 16
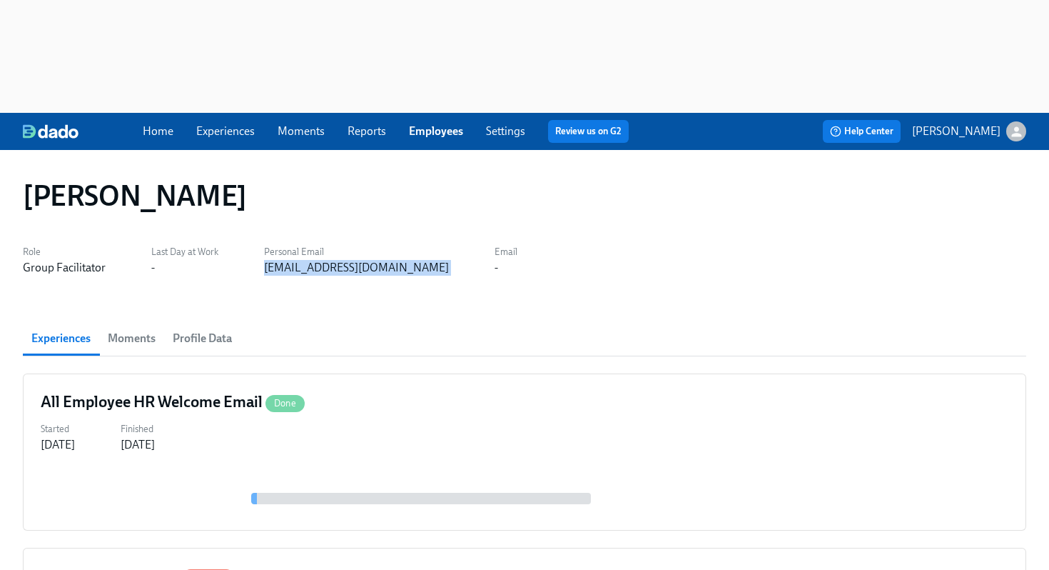
click at [384, 260] on div "taylorjenkins309@gmail.com" at bounding box center [356, 268] width 185 height 16
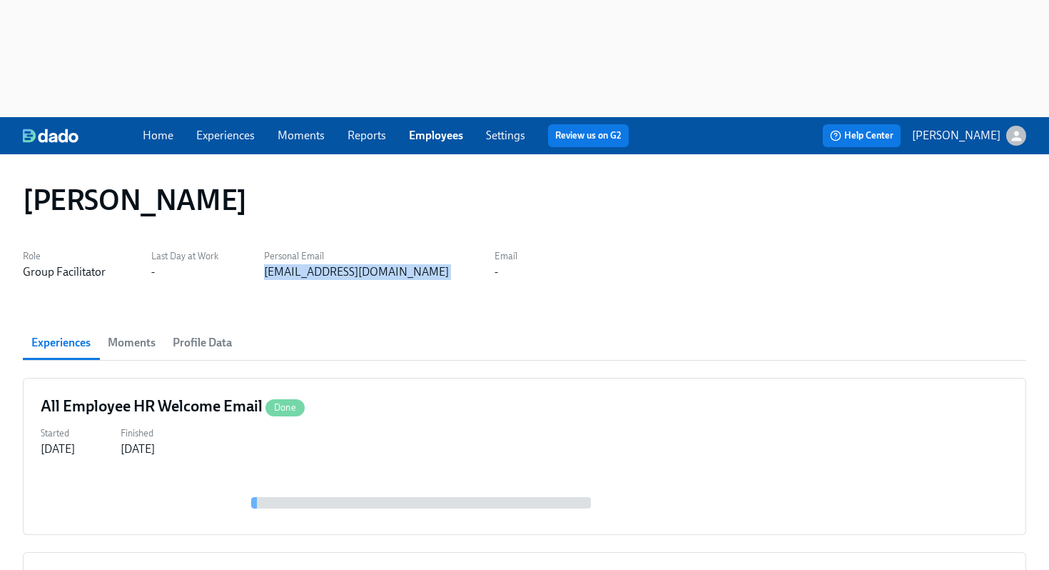
copy div "taylorjenkins309@gmail.com"
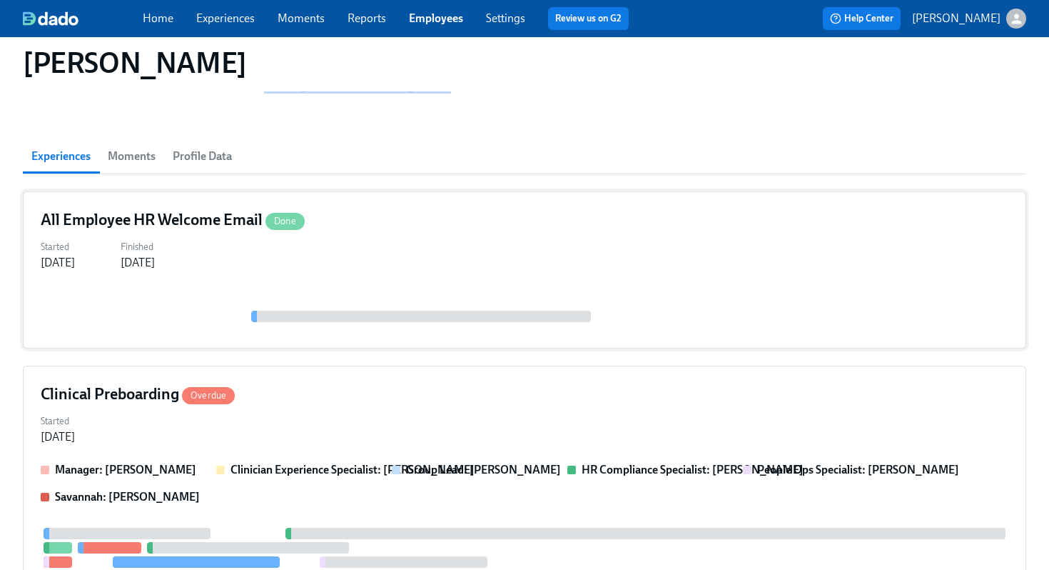
scroll to position [186, 0]
click at [359, 411] on div "Started Sep 19, 2025" at bounding box center [525, 428] width 968 height 34
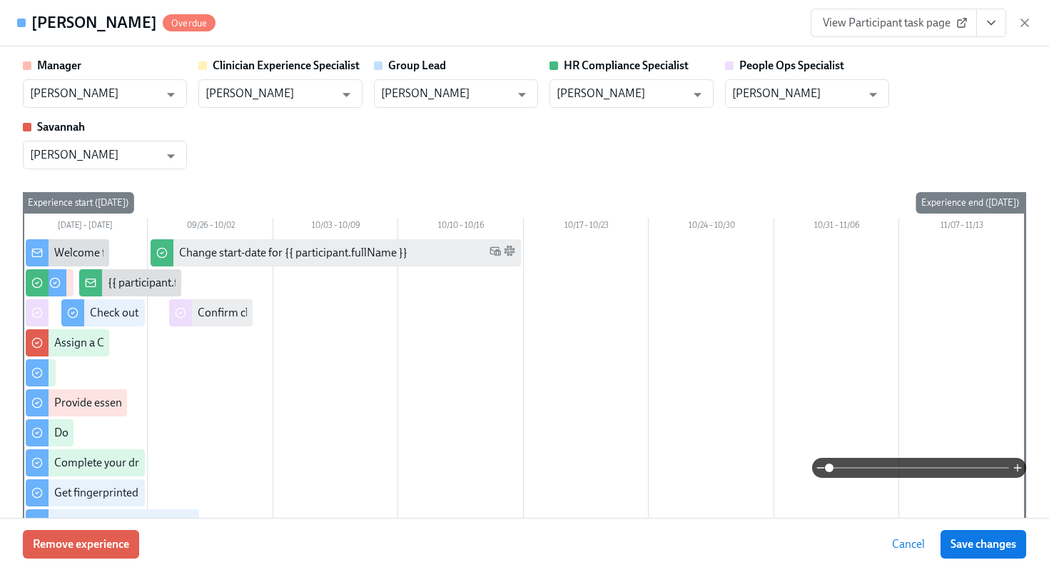
click at [989, 36] on button "View task page" at bounding box center [991, 23] width 30 height 29
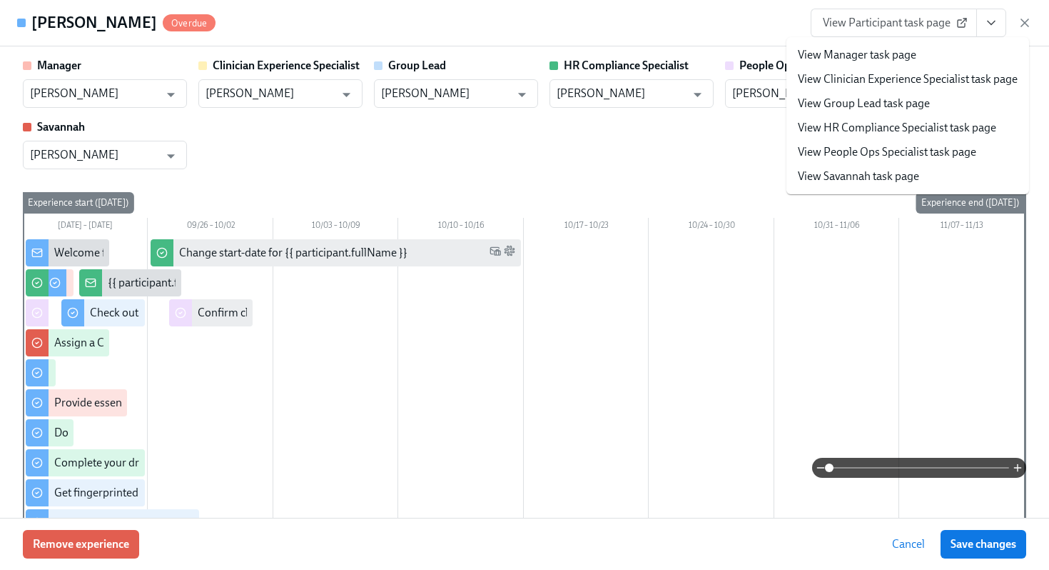
click at [951, 29] on span "View Participant task page" at bounding box center [894, 23] width 142 height 14
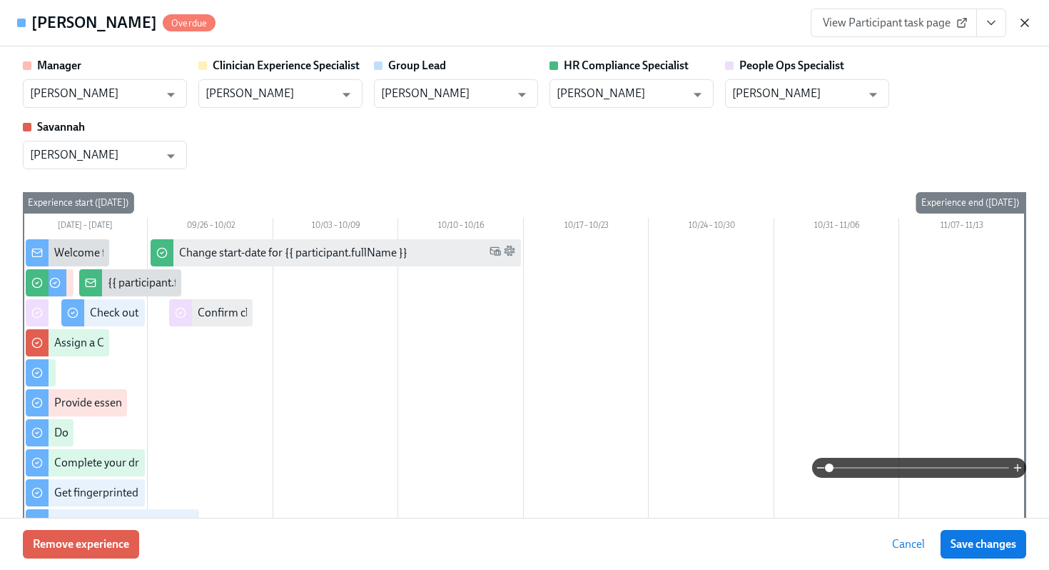
click at [1029, 26] on icon "button" at bounding box center [1024, 22] width 7 height 7
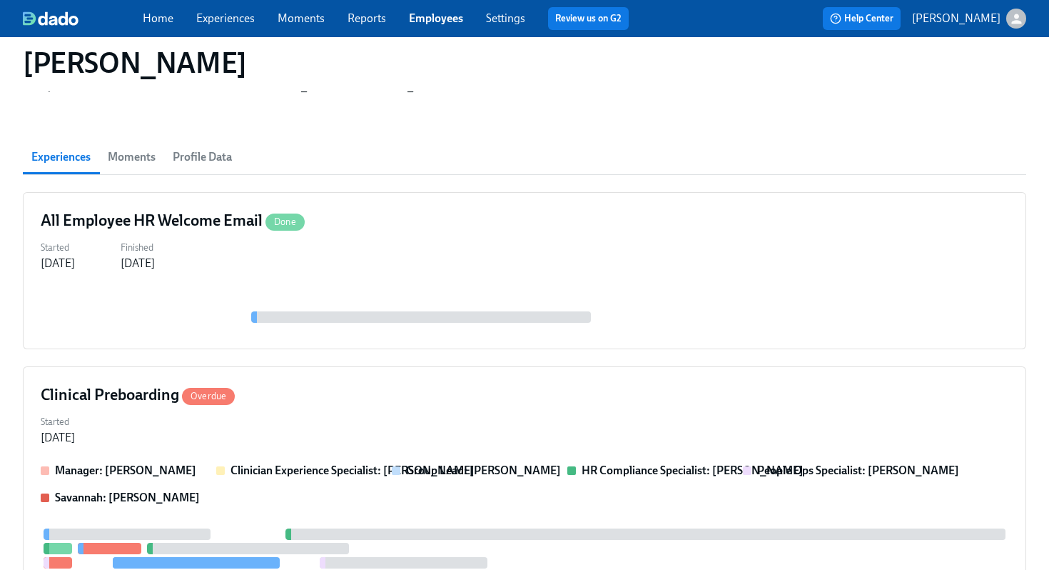
click at [439, 24] on link "Employees" at bounding box center [436, 18] width 54 height 14
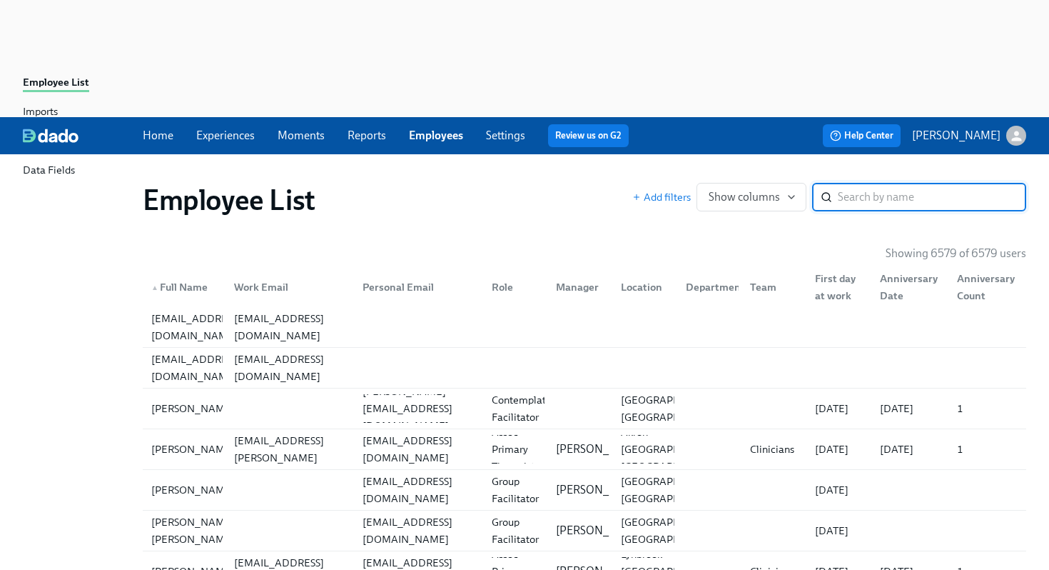
type input "v"
type input "e"
type input "k"
type input "w"
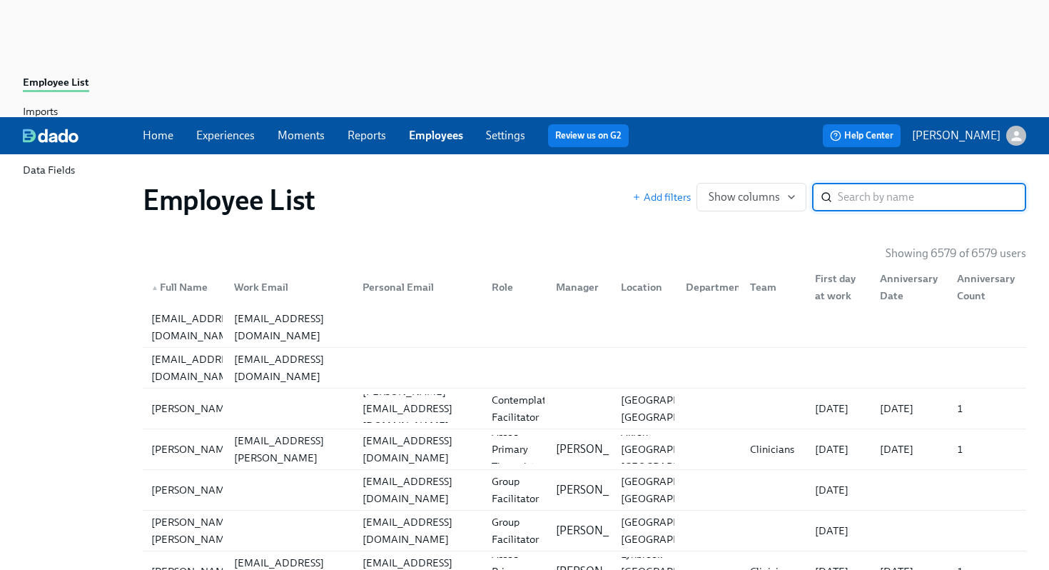
type input "R"
type input ","
type input "r"
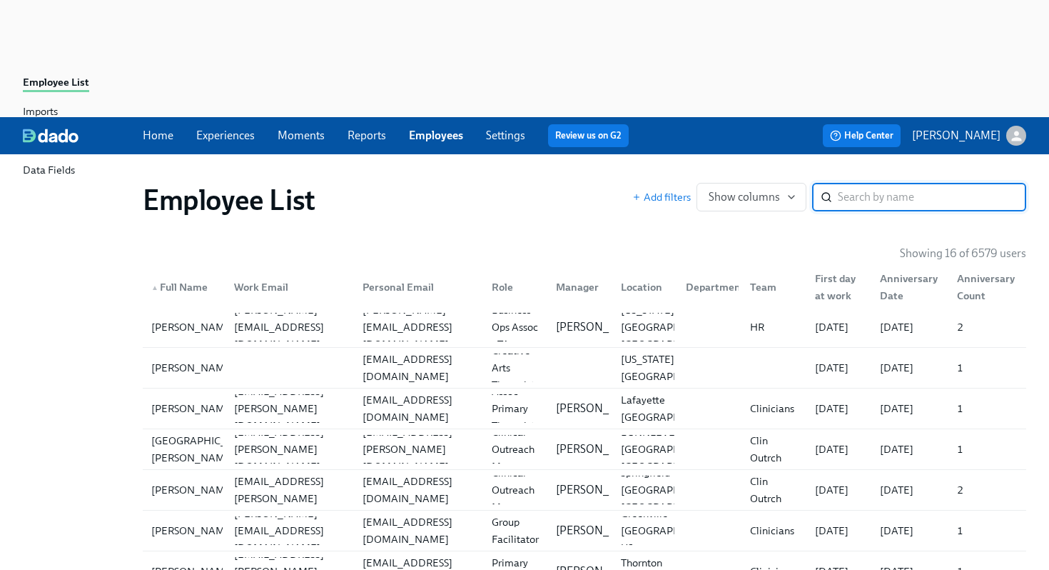
type input "w"
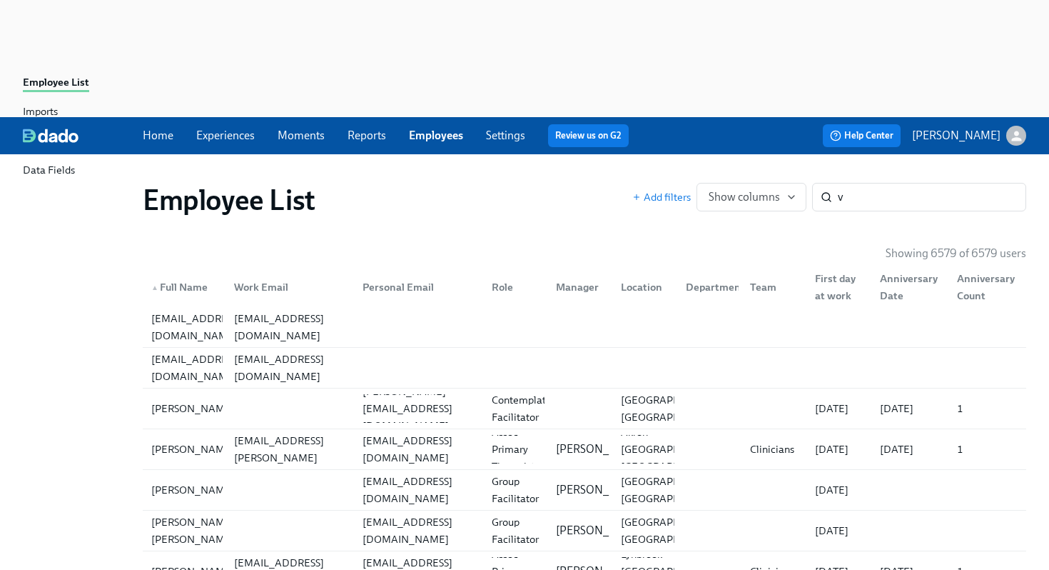
click at [545, 183] on div "Employee List" at bounding box center [388, 200] width 490 height 34
click at [905, 183] on input "v" at bounding box center [932, 197] width 188 height 29
click at [428, 183] on div "Employee List" at bounding box center [388, 200] width 490 height 34
click at [435, 117] on div "Home Experiences Moments Reports Employees Settings Review us on G2 Help Center…" at bounding box center [524, 135] width 1049 height 37
click at [435, 128] on link "Employees" at bounding box center [436, 135] width 54 height 14
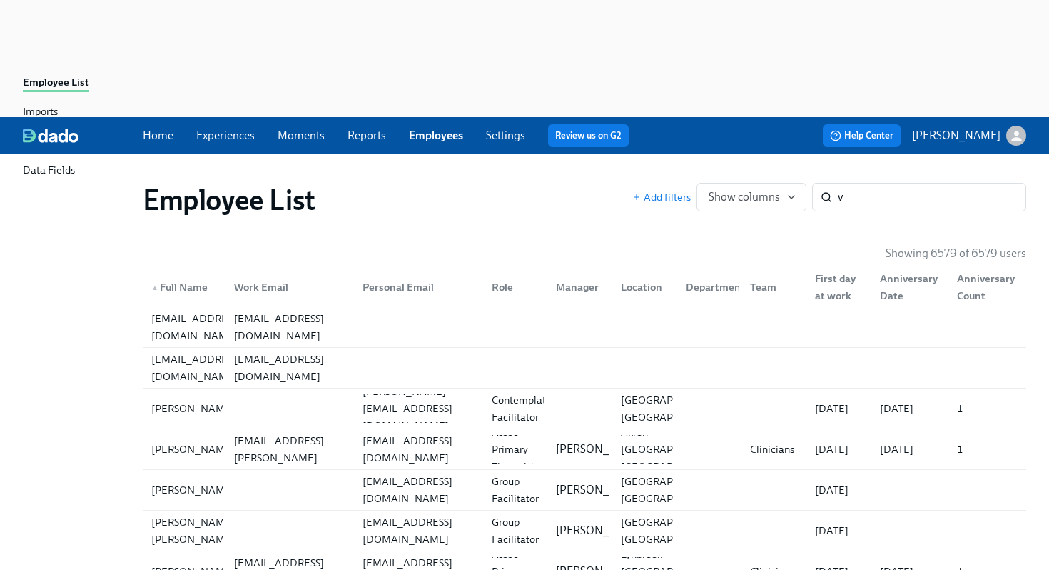
click at [439, 128] on link "Employees" at bounding box center [436, 135] width 54 height 14
click at [889, 171] on div "Employee List Add filters Show columns v ​" at bounding box center [584, 199] width 906 height 57
click at [896, 183] on input "v" at bounding box center [932, 197] width 188 height 29
click at [1004, 183] on input "v" at bounding box center [932, 197] width 188 height 29
click at [1003, 183] on input "v" at bounding box center [932, 197] width 188 height 29
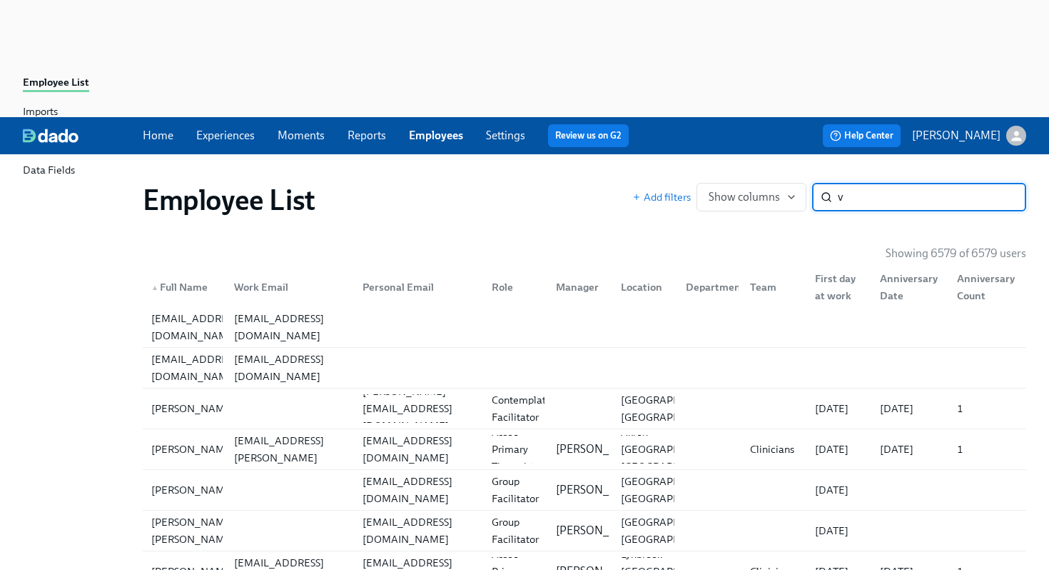
type input "v"
click at [905, 183] on input "v" at bounding box center [932, 197] width 188 height 29
click at [424, 128] on link "Employees" at bounding box center [436, 135] width 54 height 14
click at [363, 128] on link "Reports" at bounding box center [367, 135] width 39 height 14
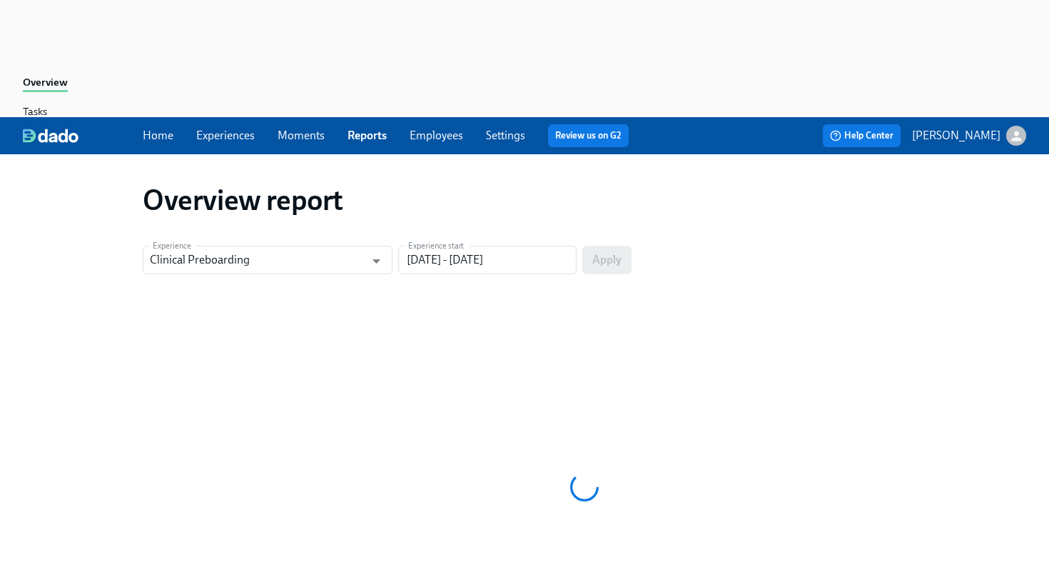
click at [430, 128] on link "Employees" at bounding box center [437, 135] width 54 height 14
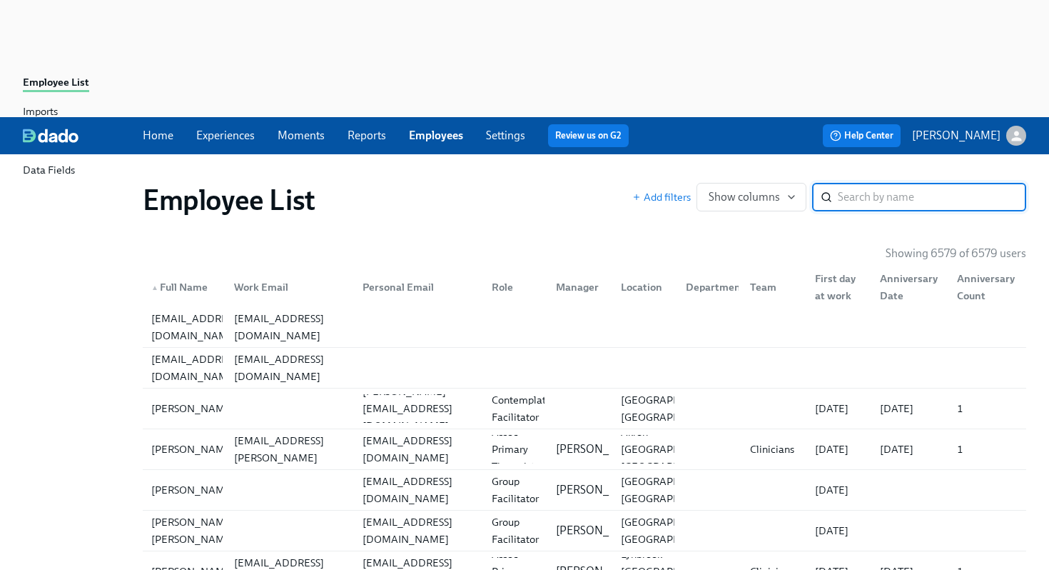
click at [932, 183] on input "search" at bounding box center [932, 197] width 188 height 29
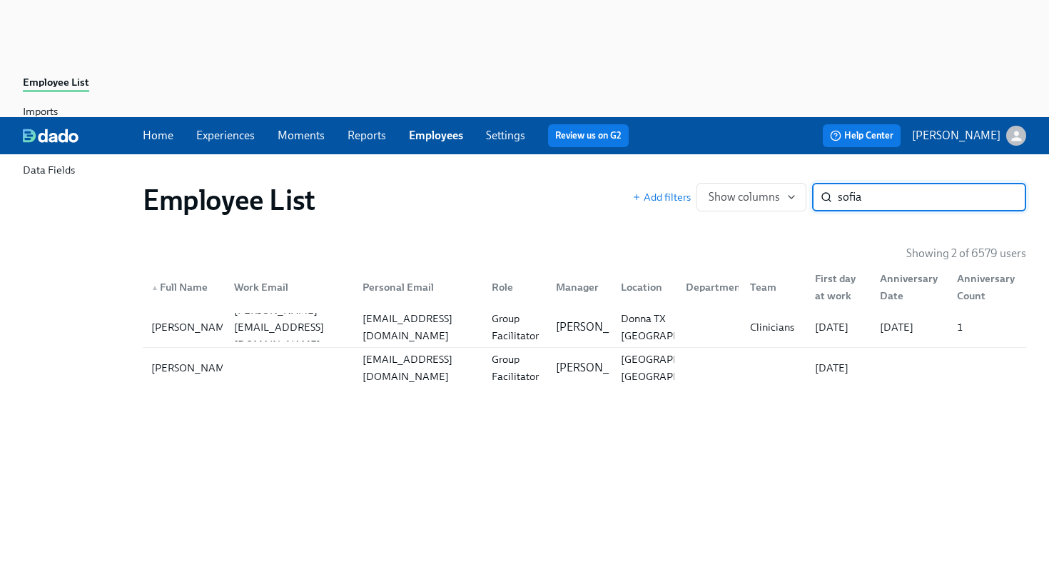
type input "sofia"
click at [620, 275] on div "Employee List Add filters Show columns sofia ​ Showing 2 of 6579 users ▲ Full N…" at bounding box center [525, 411] width 1004 height 481
click at [613, 353] on div "San Antonio, TX" at bounding box center [642, 367] width 65 height 29
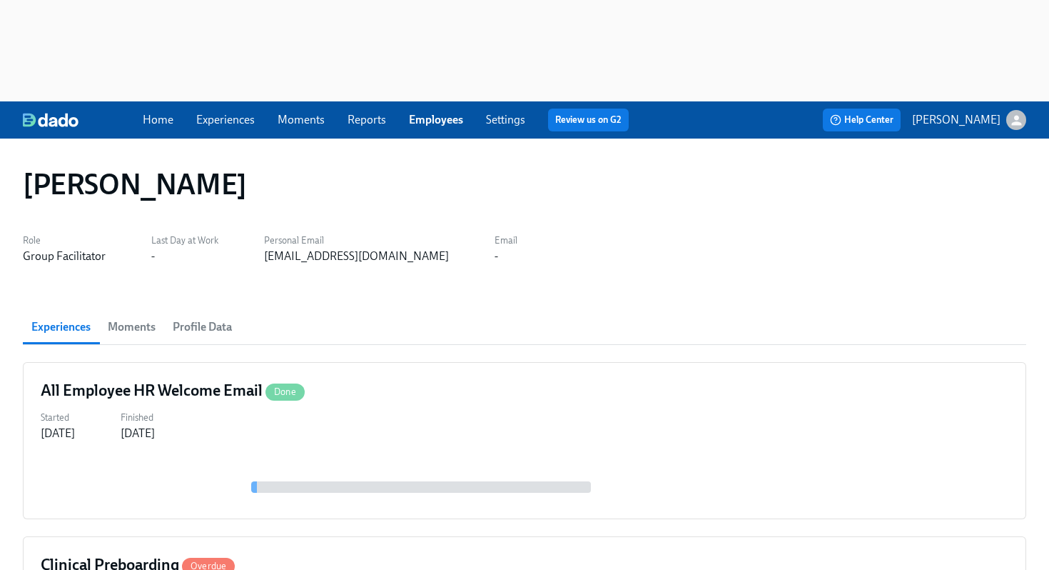
scroll to position [360, 0]
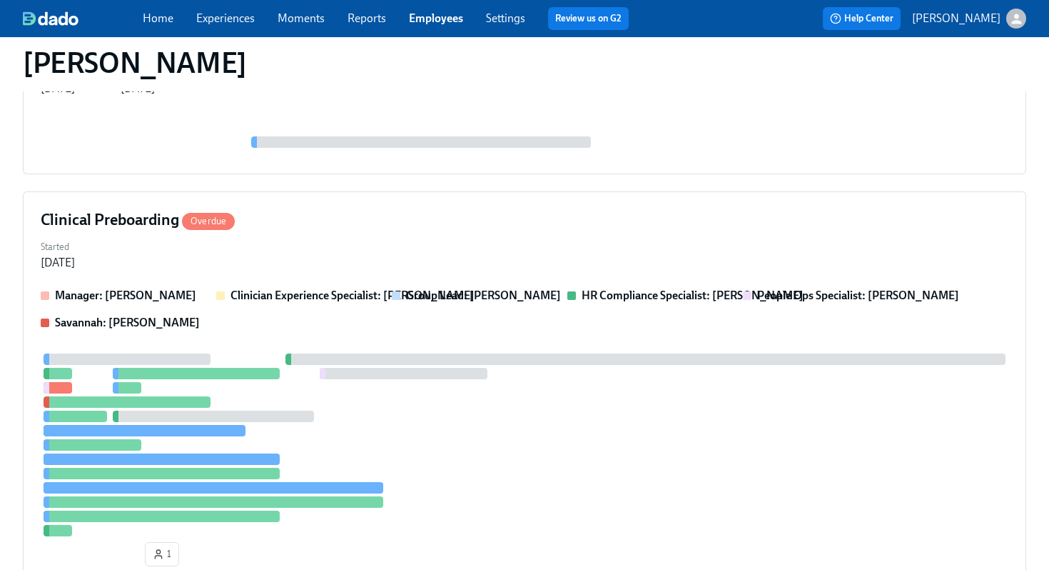
click at [613, 353] on div at bounding box center [525, 444] width 968 height 183
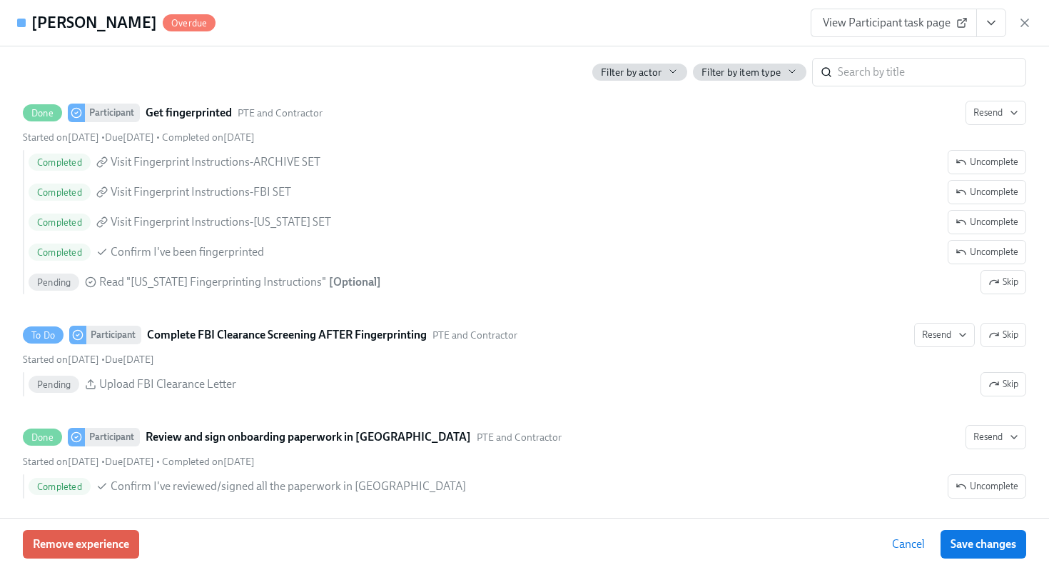
scroll to position [1679, 0]
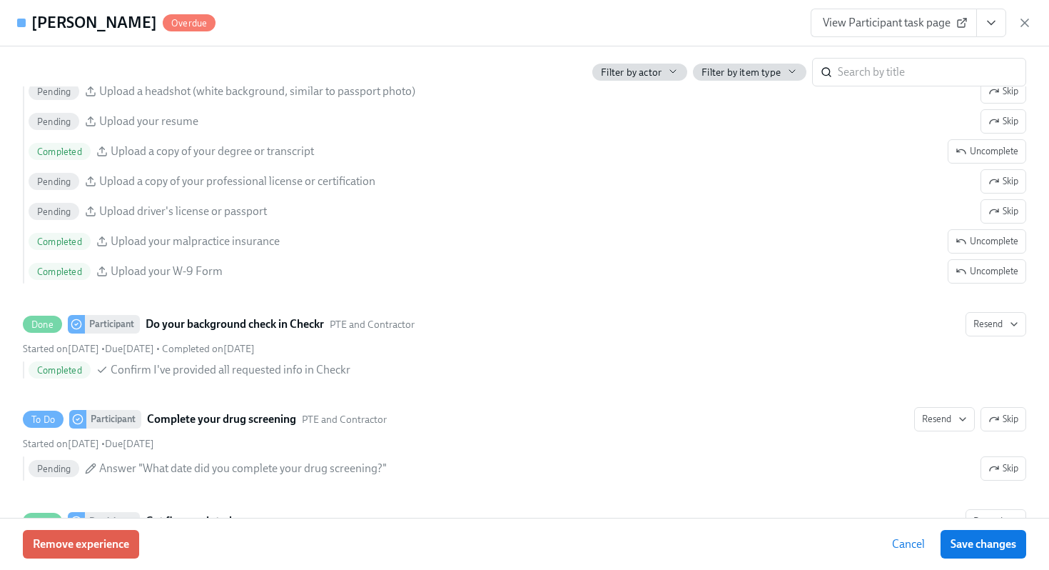
click at [999, 30] on button "View task page" at bounding box center [991, 23] width 30 height 29
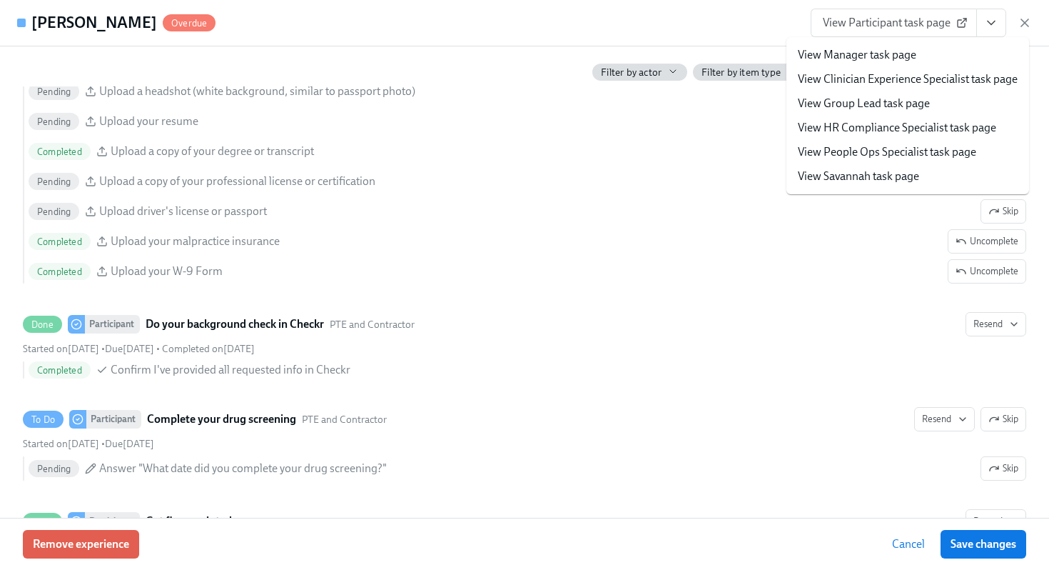
click at [859, 127] on link "View HR Compliance Specialist task page" at bounding box center [897, 128] width 198 height 16
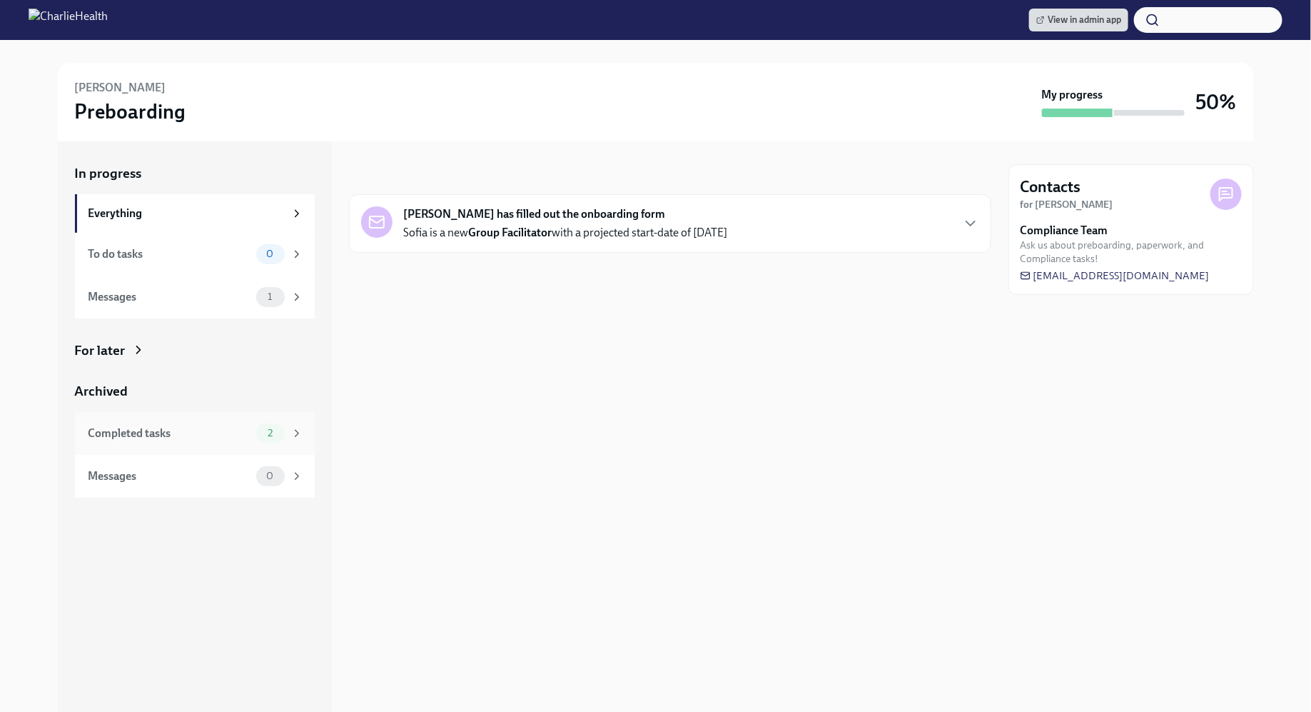
click at [249, 440] on div "Completed tasks" at bounding box center [170, 433] width 162 height 16
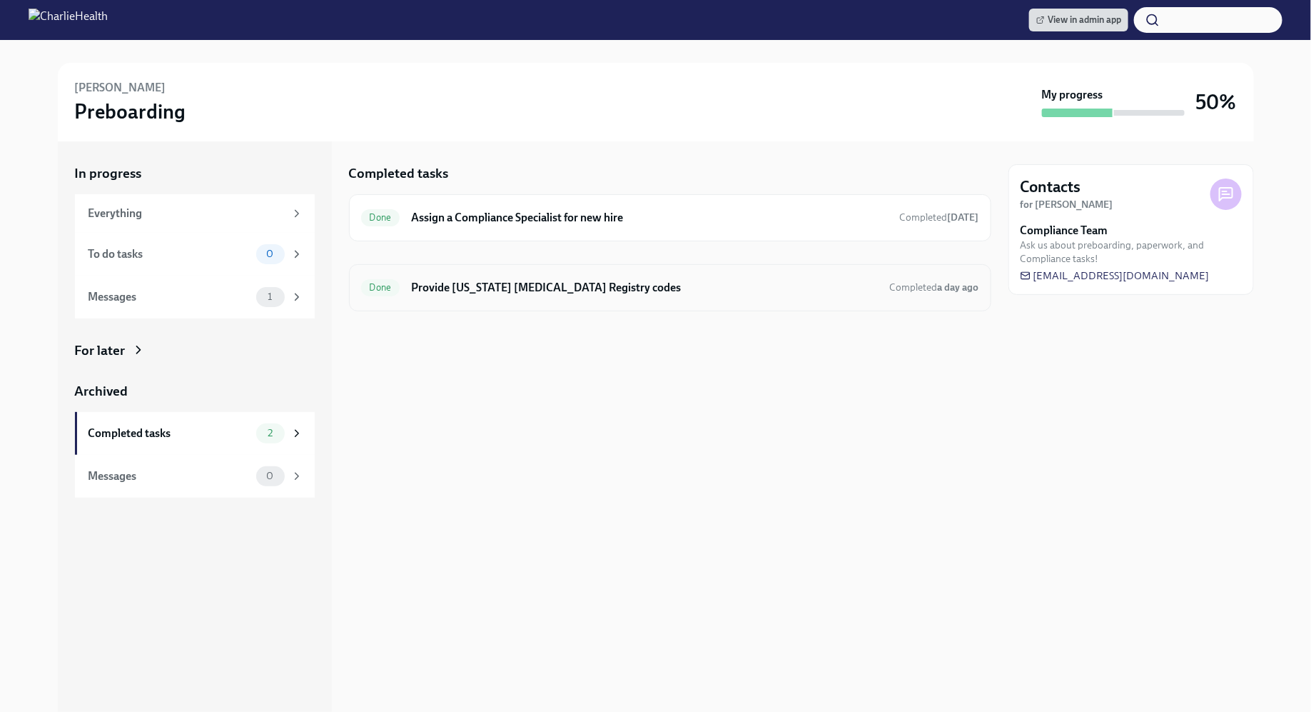
click at [617, 281] on h6 "Provide [US_STATE] [MEDICAL_DATA] Registry codes" at bounding box center [644, 288] width 467 height 16
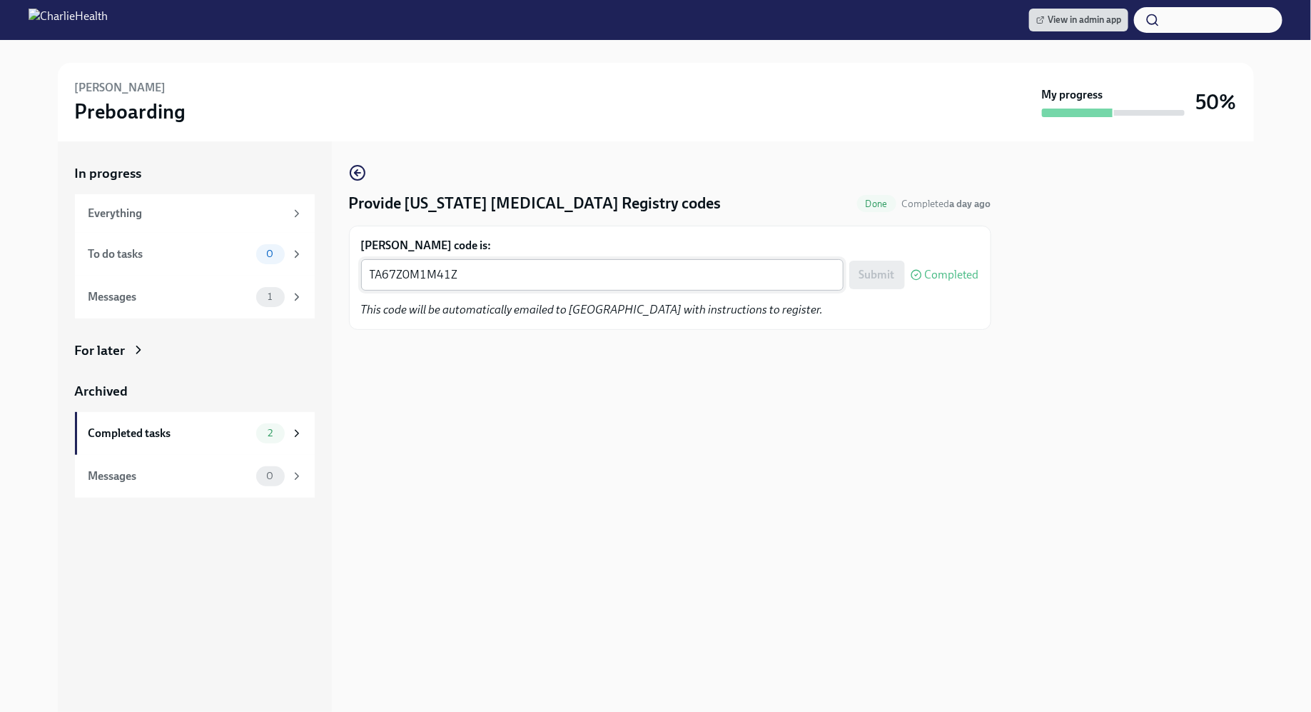
click at [517, 279] on textarea "TA67Z0M1M41Z" at bounding box center [602, 274] width 465 height 17
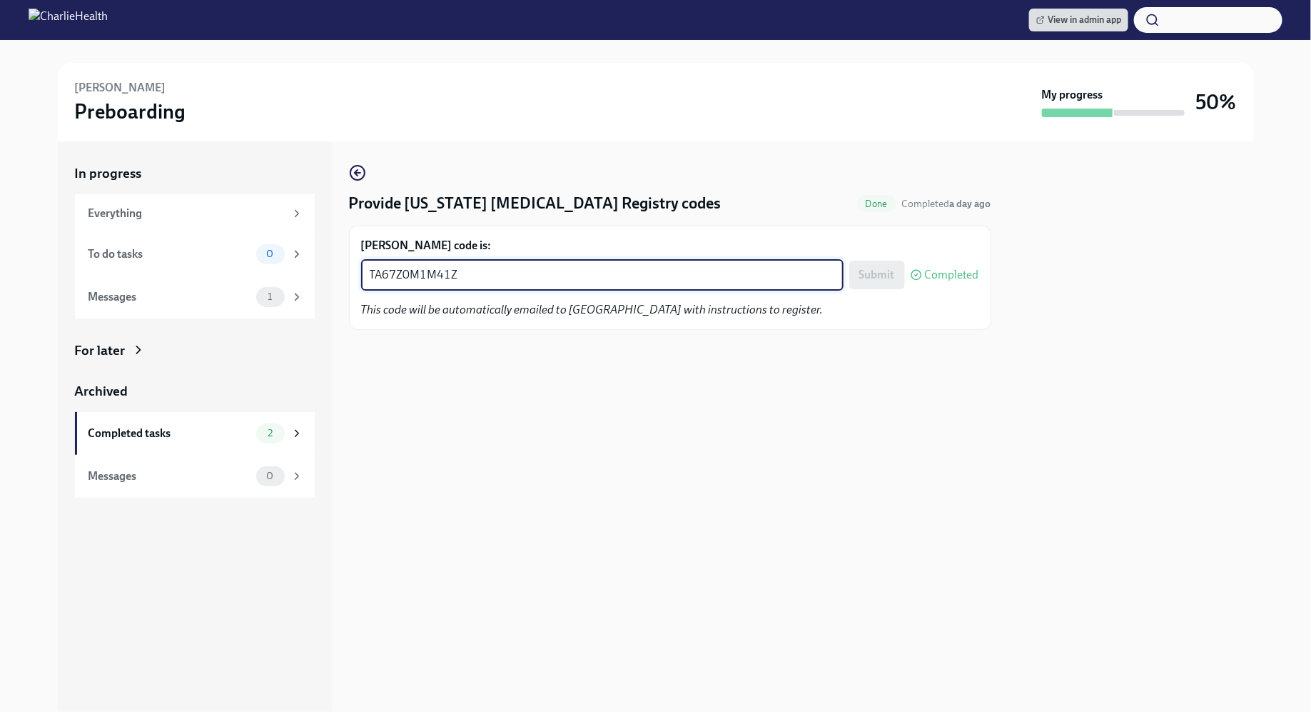
click at [517, 279] on textarea "TA67Z0M1M41Z" at bounding box center [602, 274] width 465 height 17
